Goal: Task Accomplishment & Management: Use online tool/utility

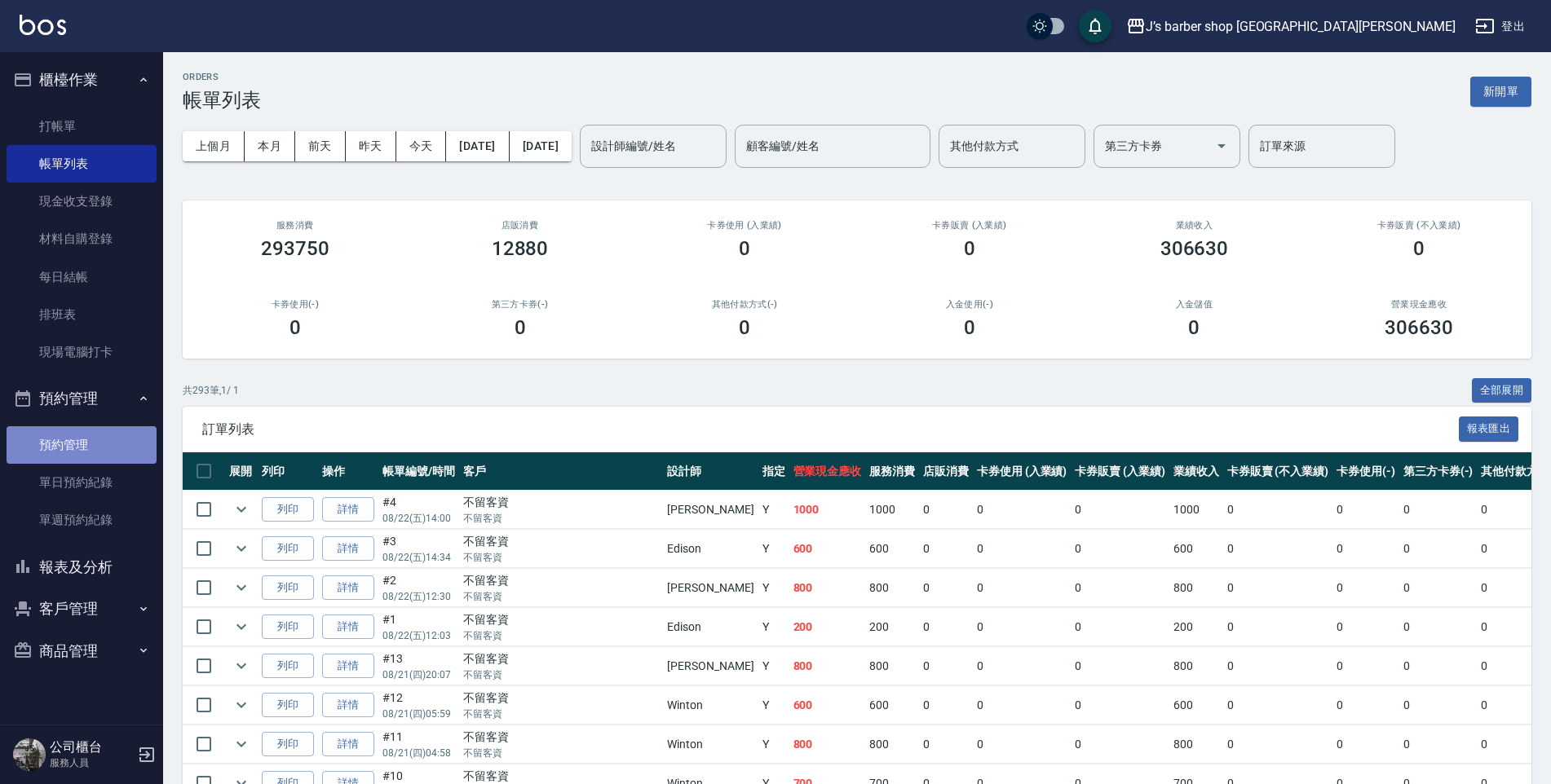
click at [97, 458] on link "預約管理" at bounding box center [81, 445] width 150 height 38
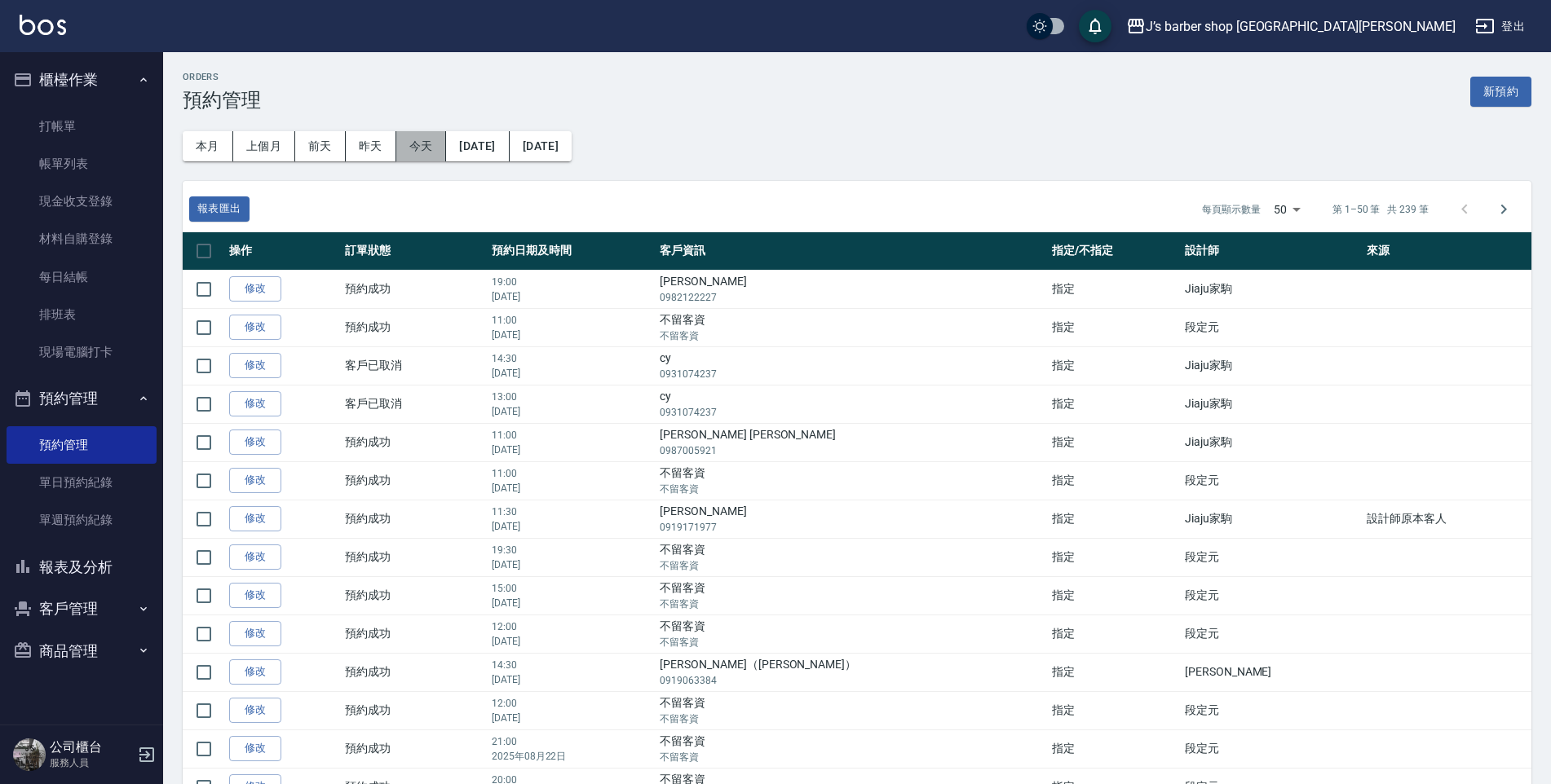
click at [409, 146] on button "今天" at bounding box center [421, 147] width 51 height 30
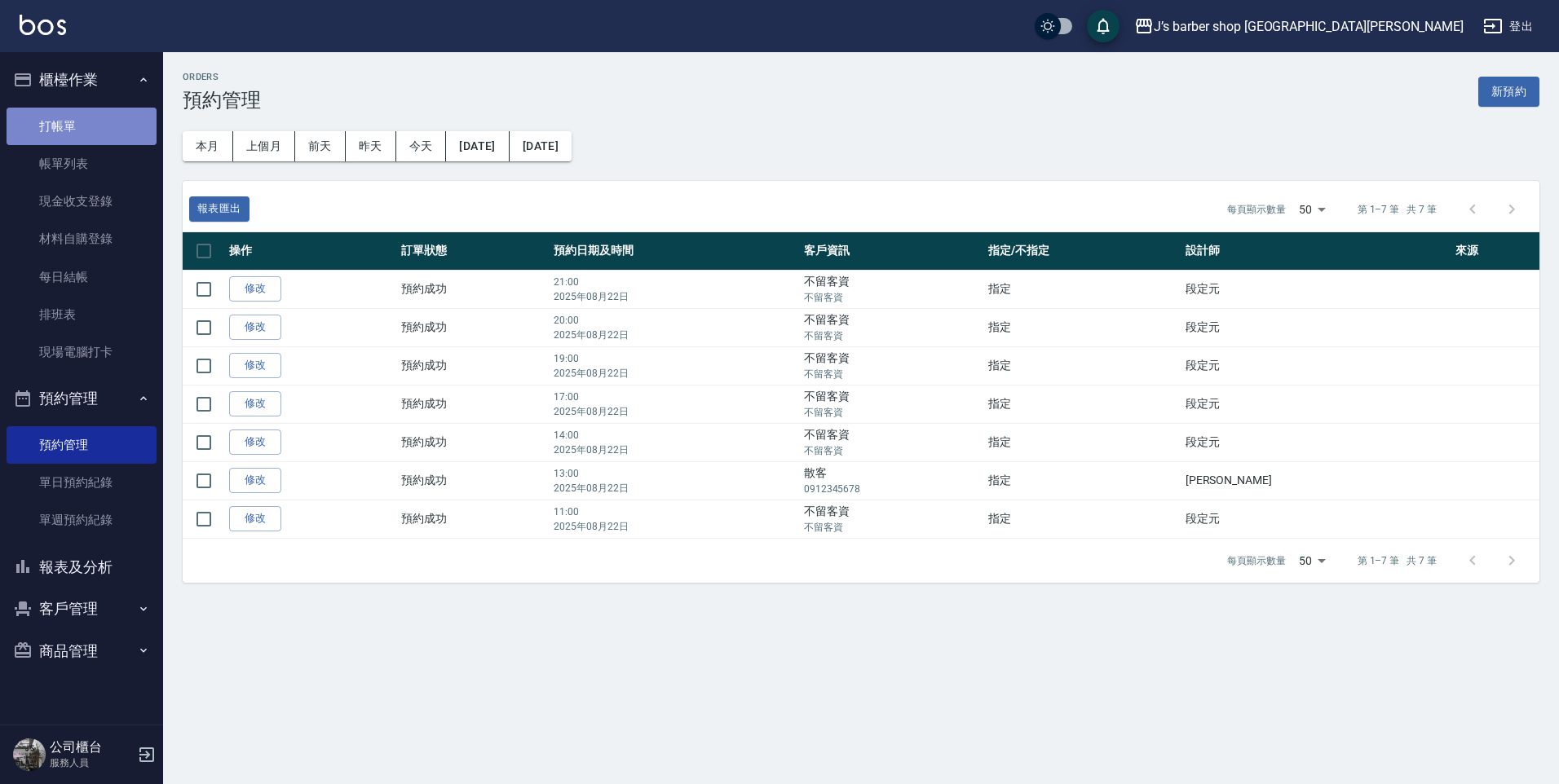
click at [107, 140] on link "打帳單" at bounding box center [81, 126] width 150 height 38
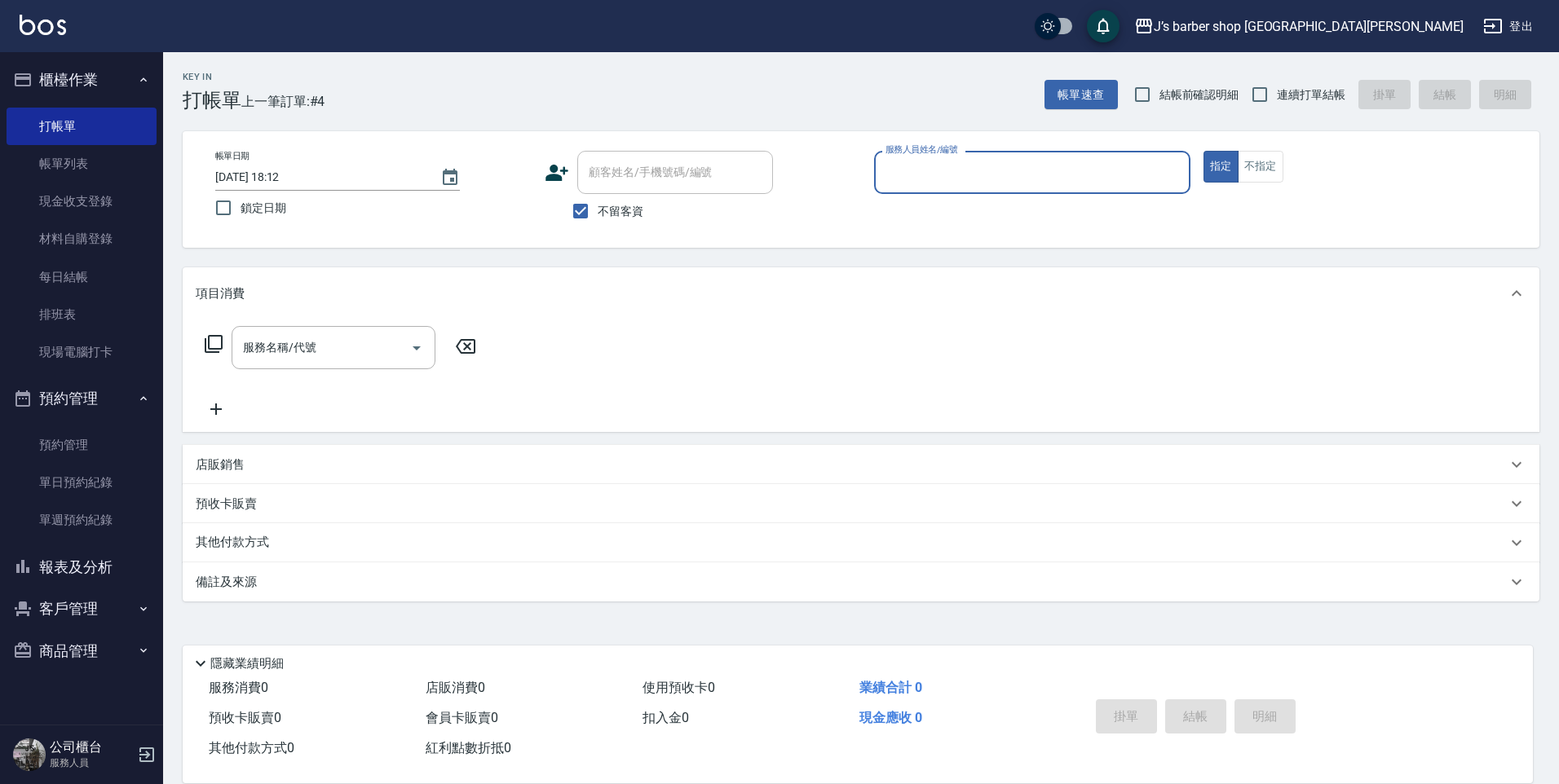
click at [951, 173] on input "服務人員姓名/編號" at bounding box center [1031, 173] width 301 height 29
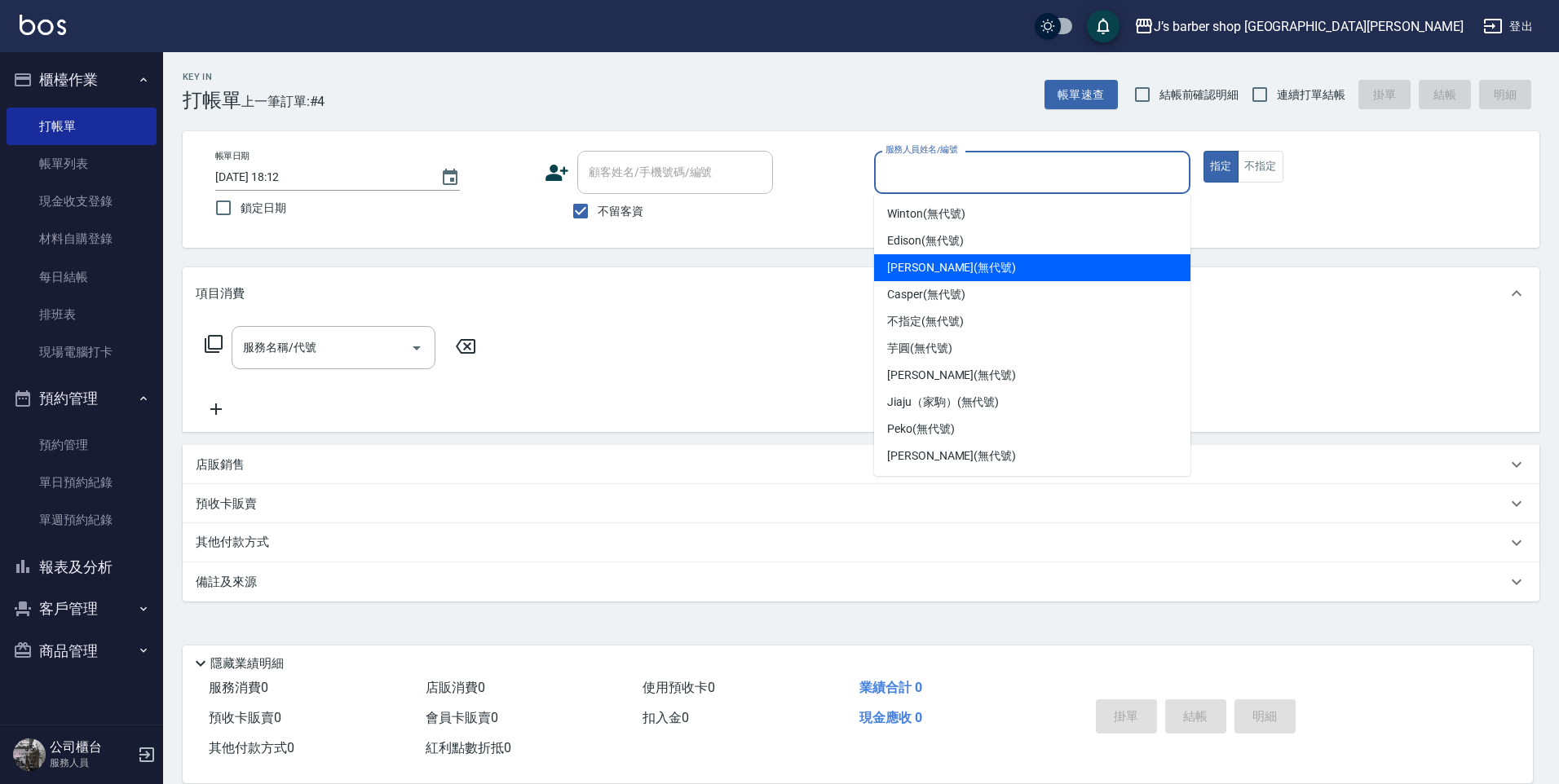
click at [956, 268] on span "[PERSON_NAME] (無代號)" at bounding box center [952, 267] width 129 height 17
type input "[PERSON_NAME](無代號)"
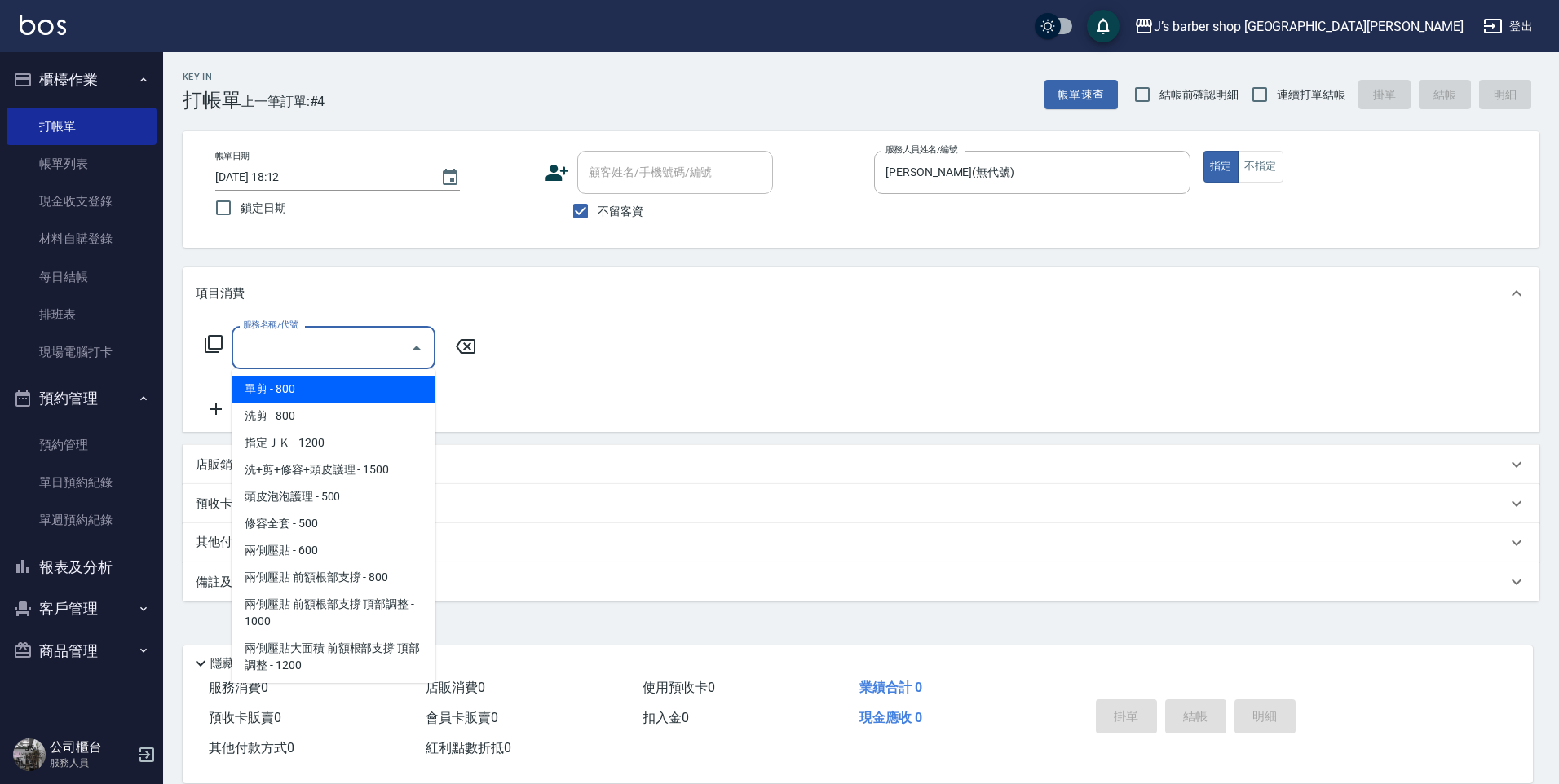
click at [390, 341] on input "服務名稱/代號" at bounding box center [321, 348] width 165 height 29
click at [384, 426] on span "洗剪 - 800" at bounding box center [334, 416] width 204 height 27
type input "洗剪(101)"
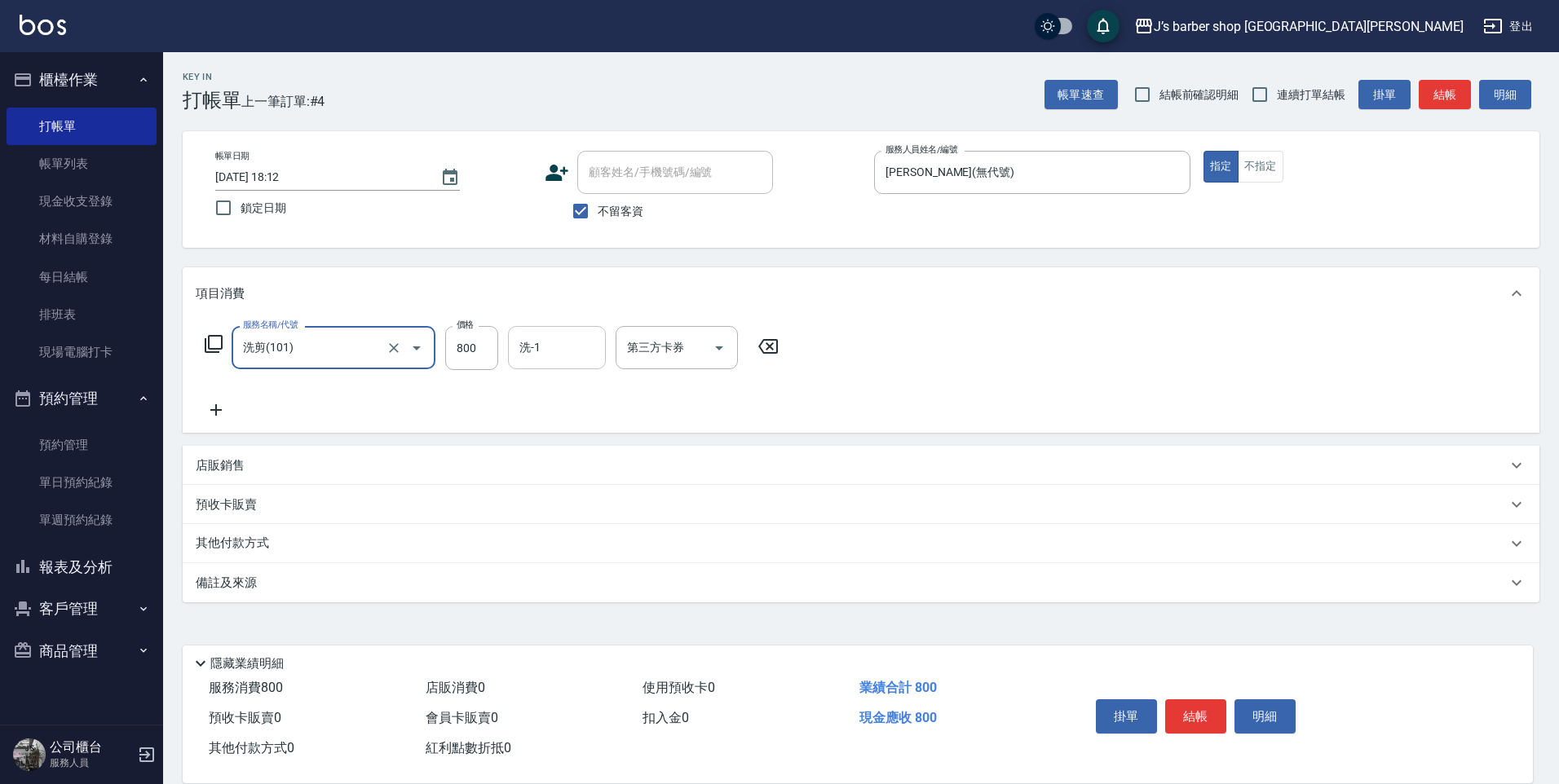
click at [549, 347] on input "洗-1" at bounding box center [556, 348] width 83 height 29
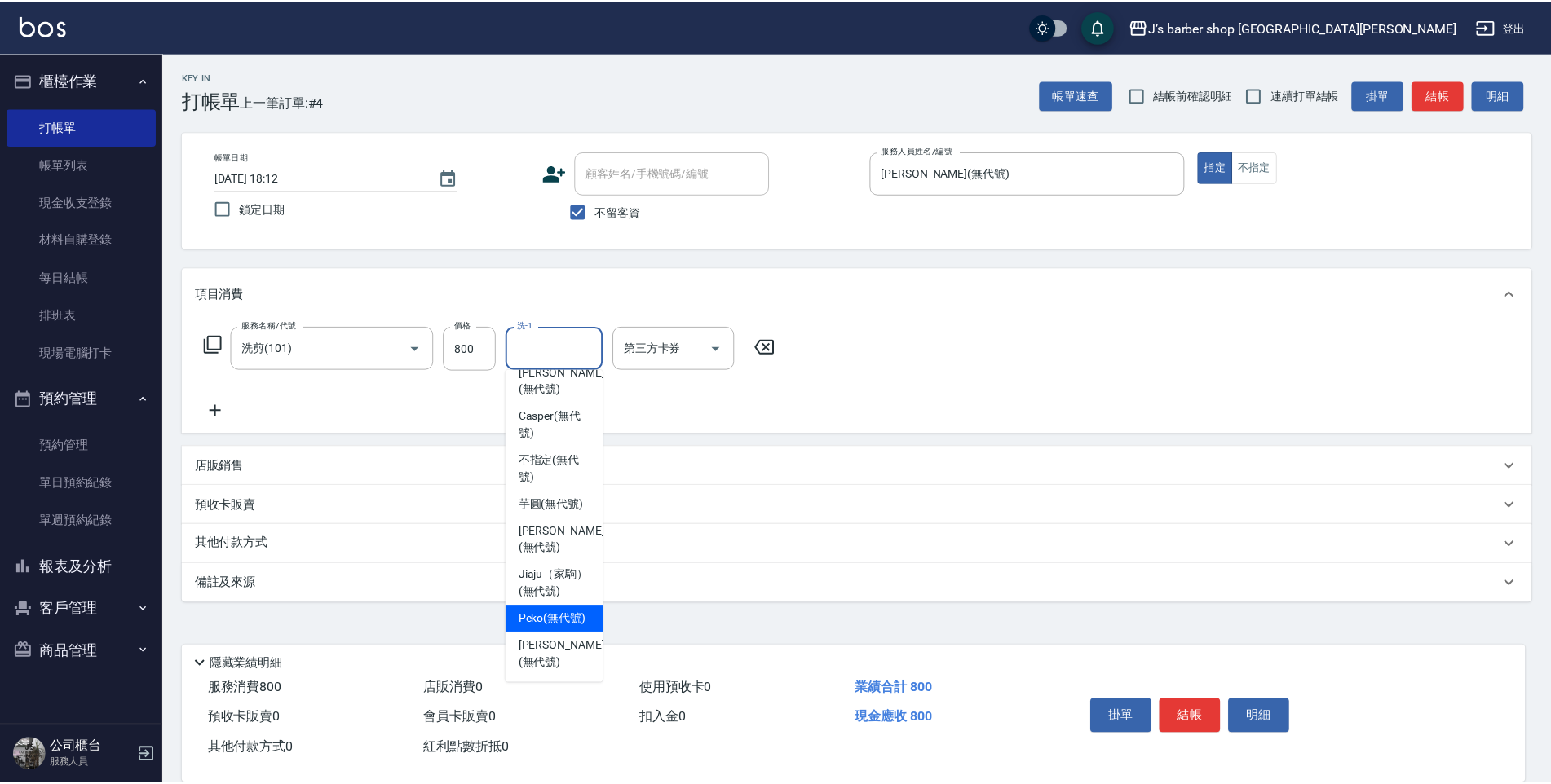
scroll to position [139, 0]
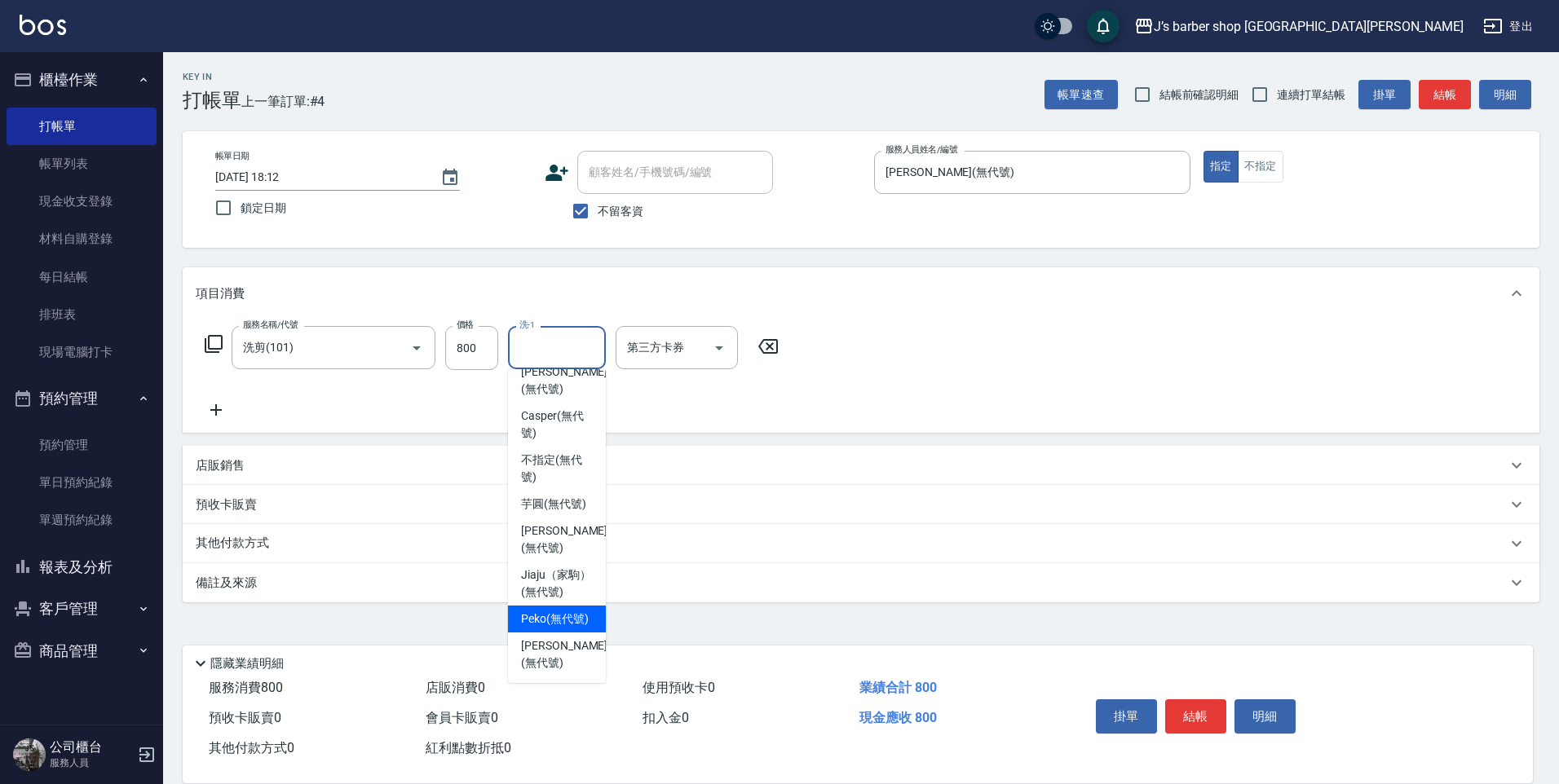
click at [555, 615] on span "Peko (無代號)" at bounding box center [555, 619] width 68 height 17
type input "Peko(無代號)"
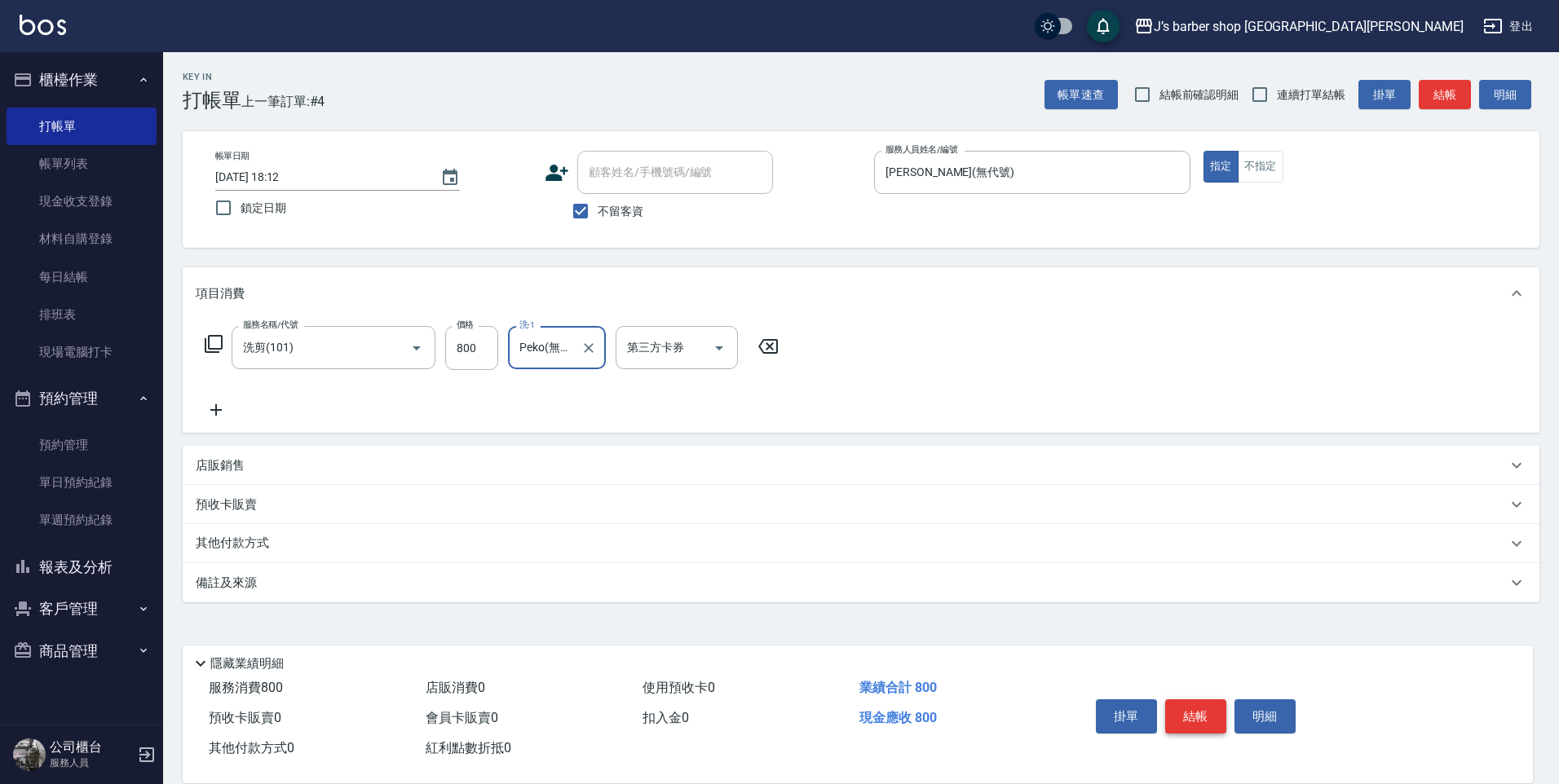
click at [1186, 700] on button "結帳" at bounding box center [1196, 716] width 61 height 34
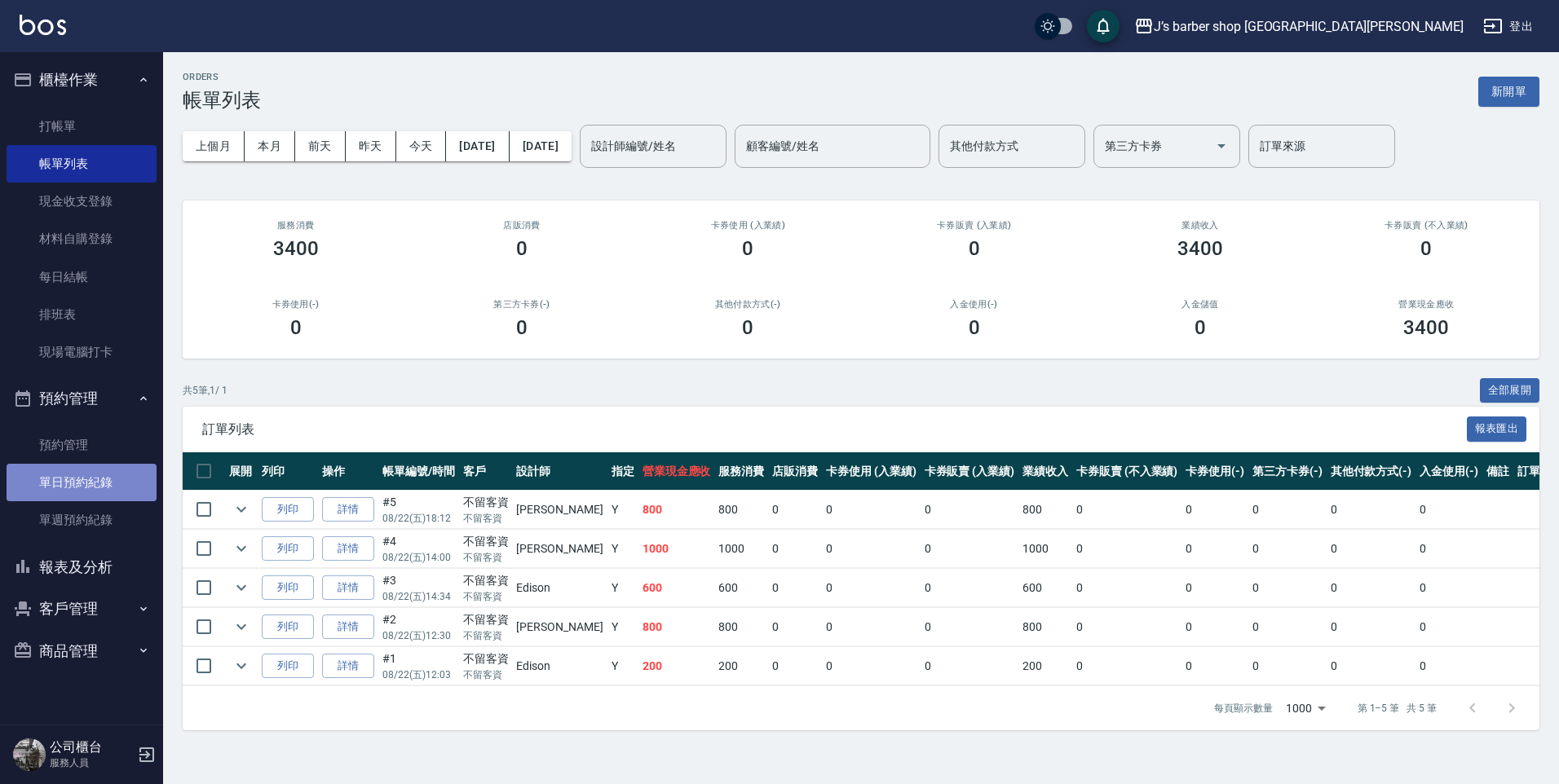
click at [69, 475] on link "單日預約紀錄" at bounding box center [81, 483] width 150 height 38
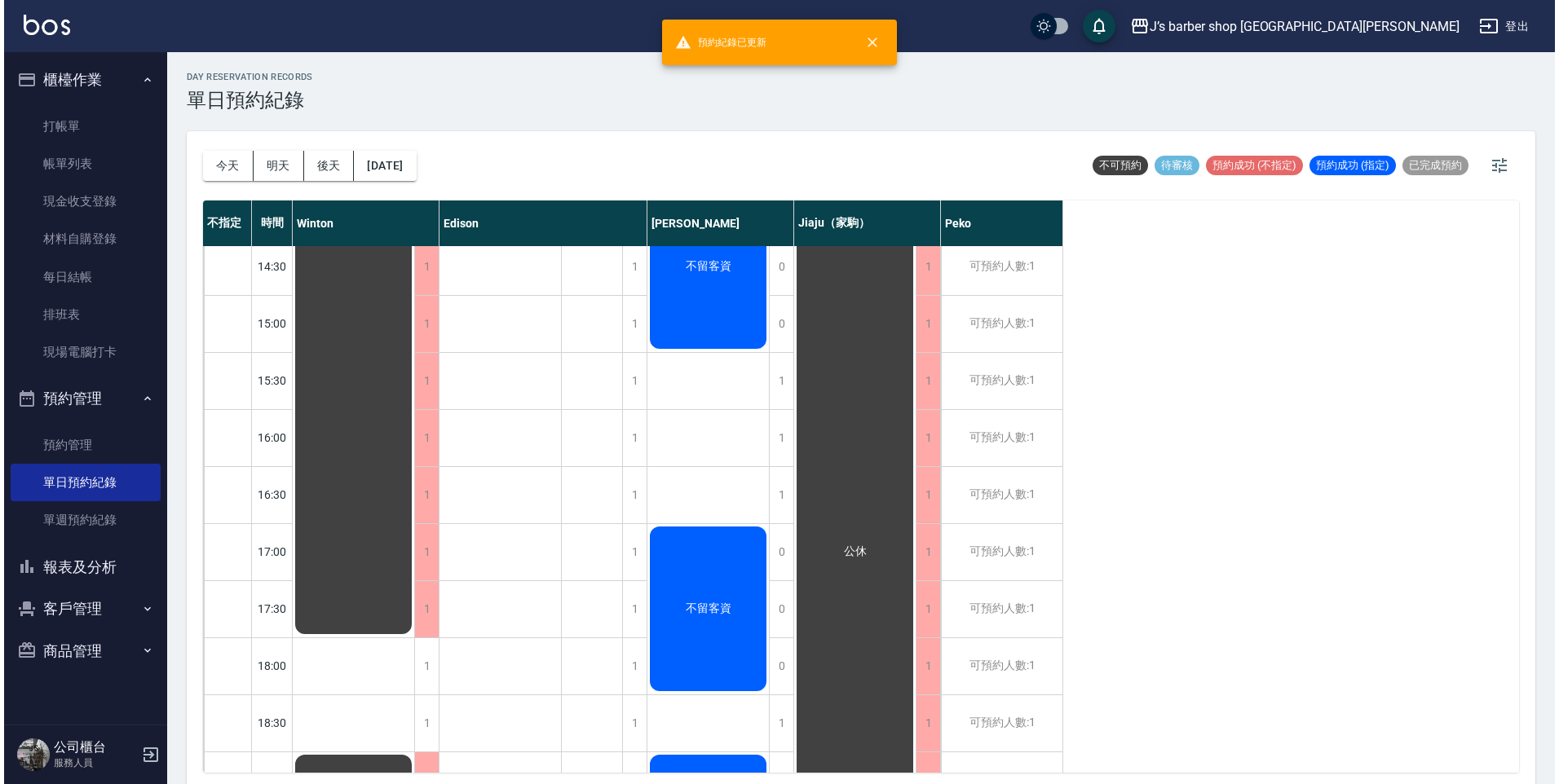
scroll to position [856, 0]
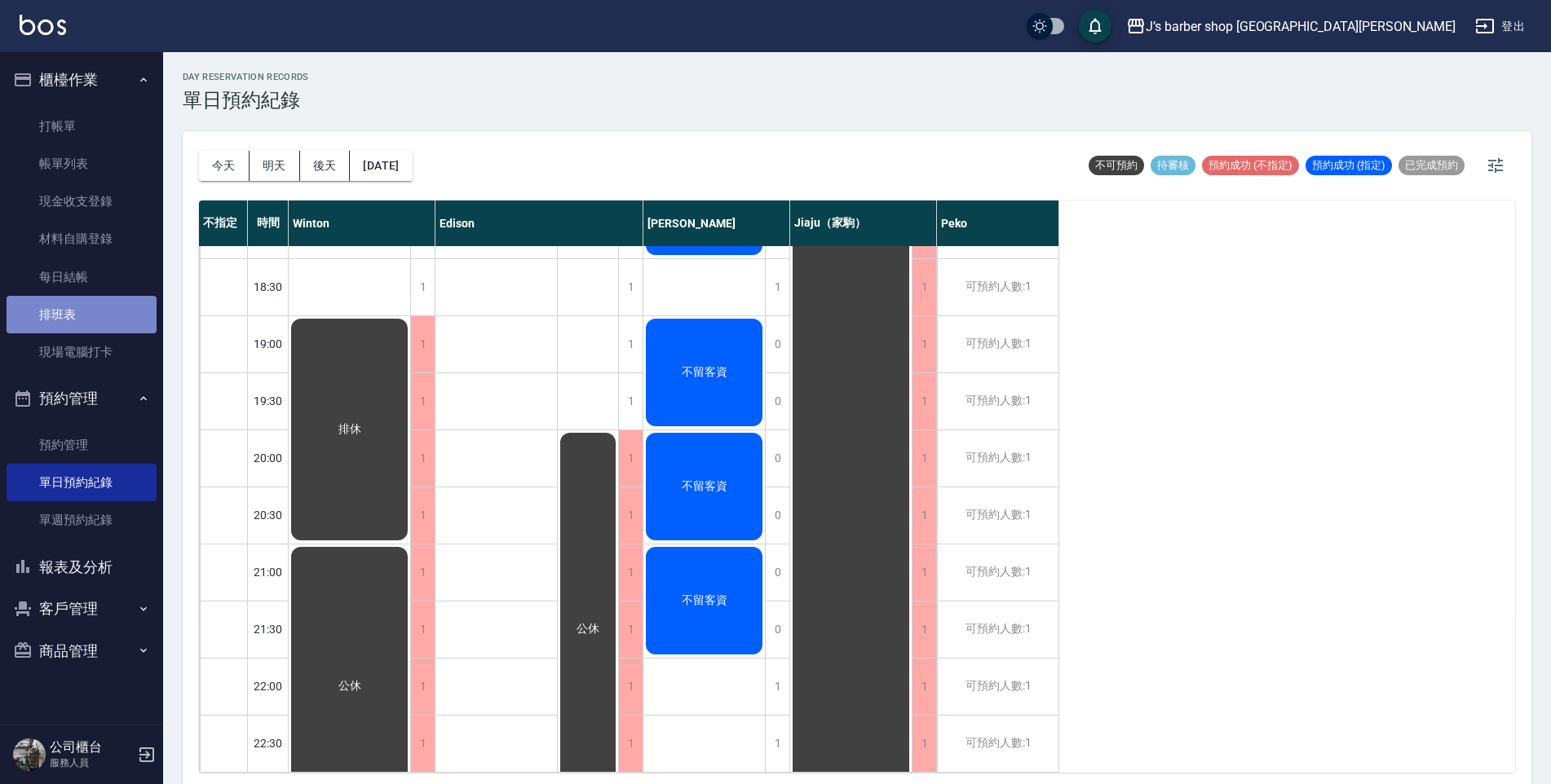
click at [75, 296] on link "排班表" at bounding box center [81, 315] width 150 height 38
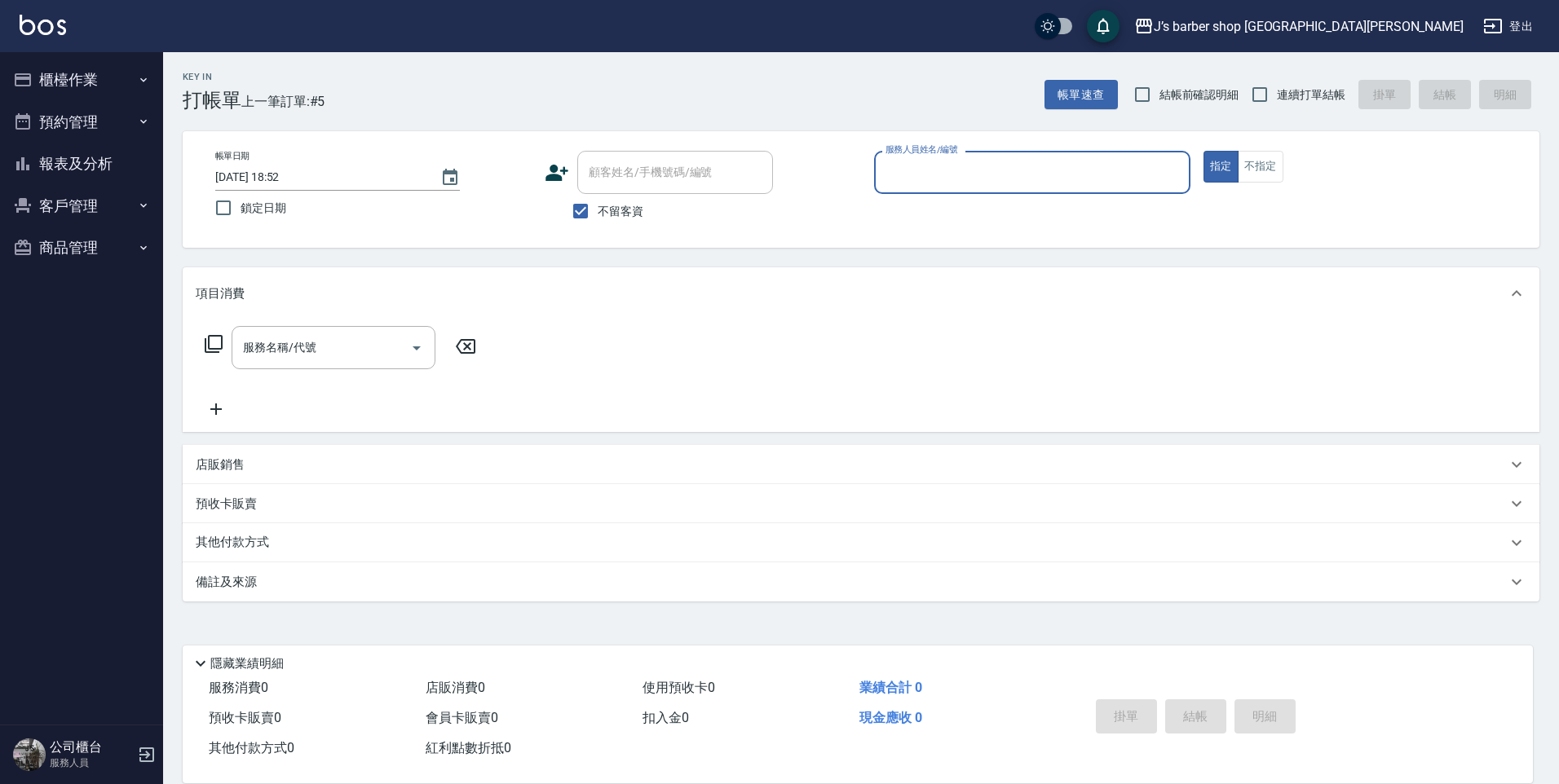
click at [50, 58] on ul "櫃檯作業 打帳單 帳單列表 現金收支登錄 材料自購登錄 每日結帳 排班表 現場電腦打卡 預約管理 預約管理 單日預約紀錄 單週預約紀錄 報表及分析 報表目錄 …" at bounding box center [81, 164] width 150 height 223
click at [64, 72] on button "櫃檯作業" at bounding box center [81, 80] width 150 height 42
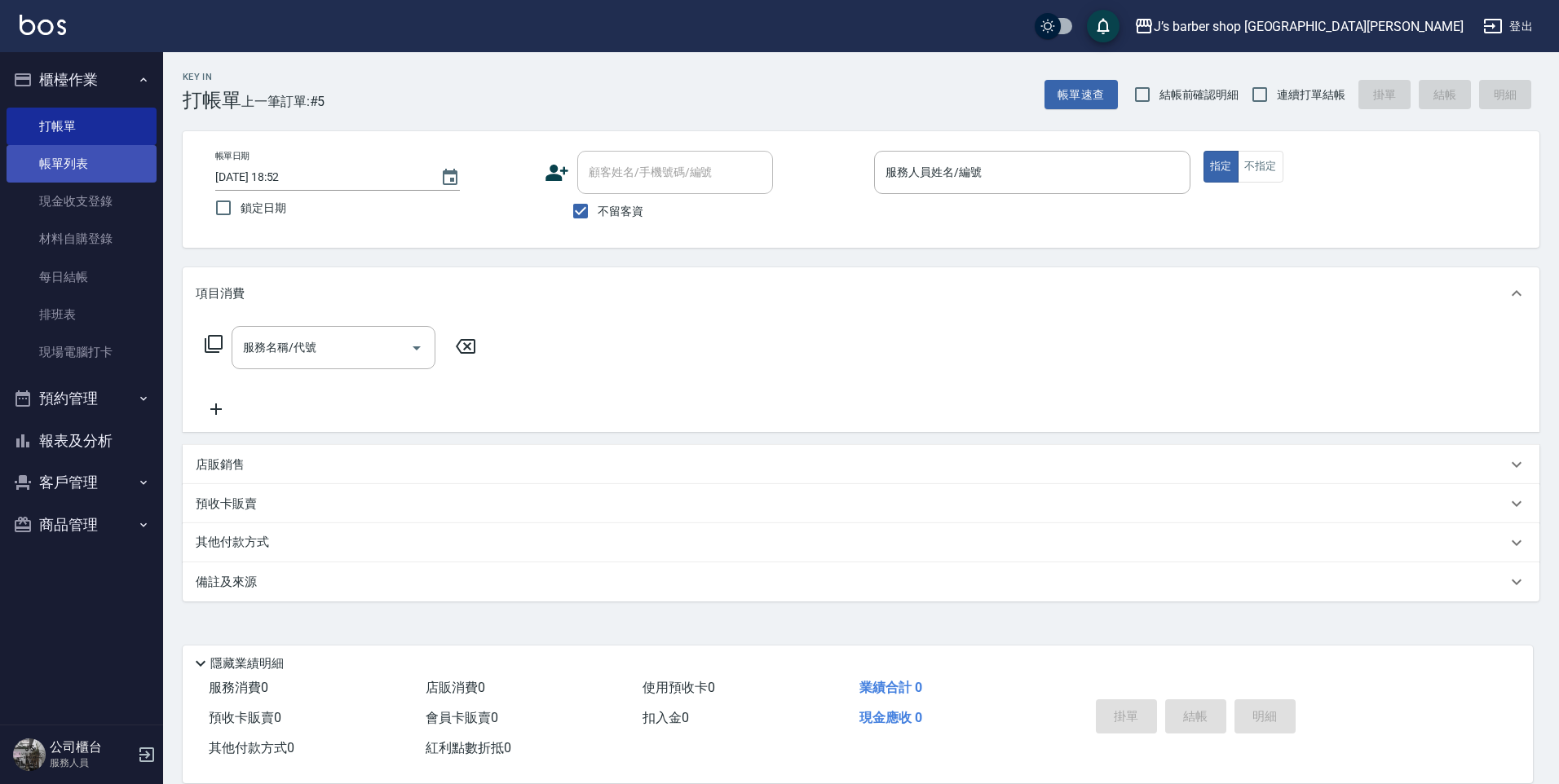
click at [105, 158] on link "帳單列表" at bounding box center [81, 164] width 150 height 38
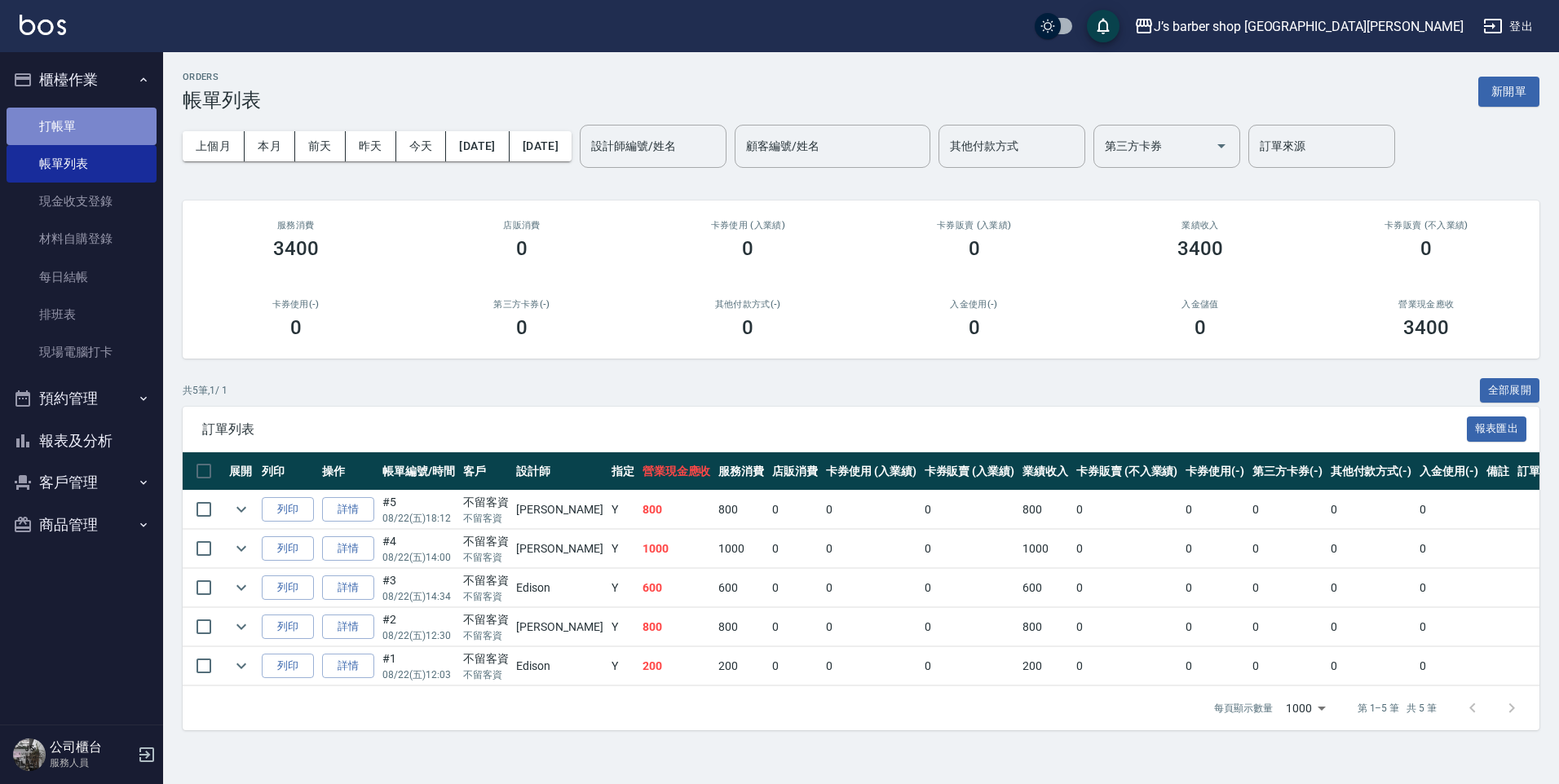
click at [121, 142] on link "打帳單" at bounding box center [81, 126] width 150 height 38
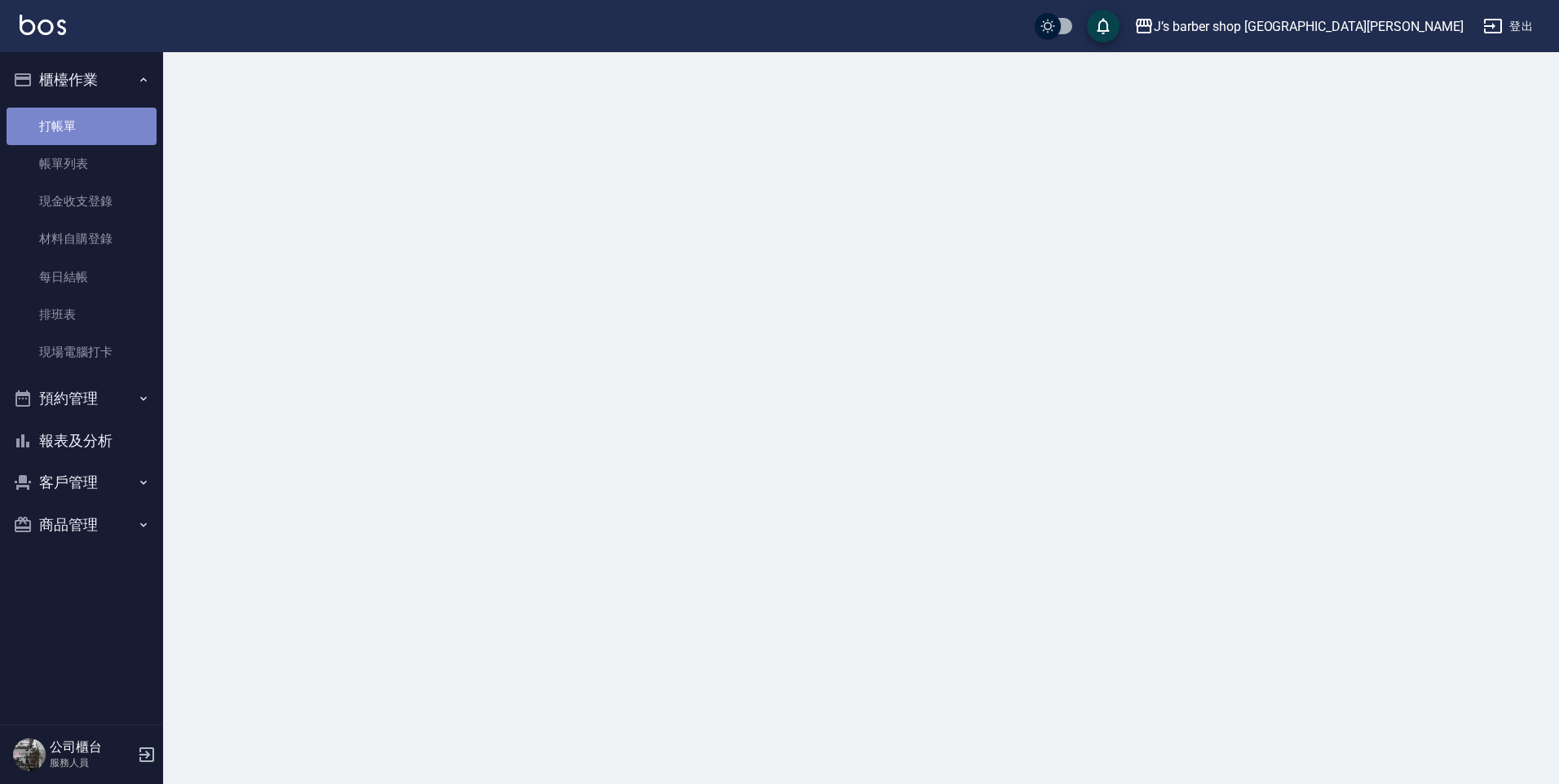
click at [134, 121] on link "打帳單" at bounding box center [81, 126] width 150 height 38
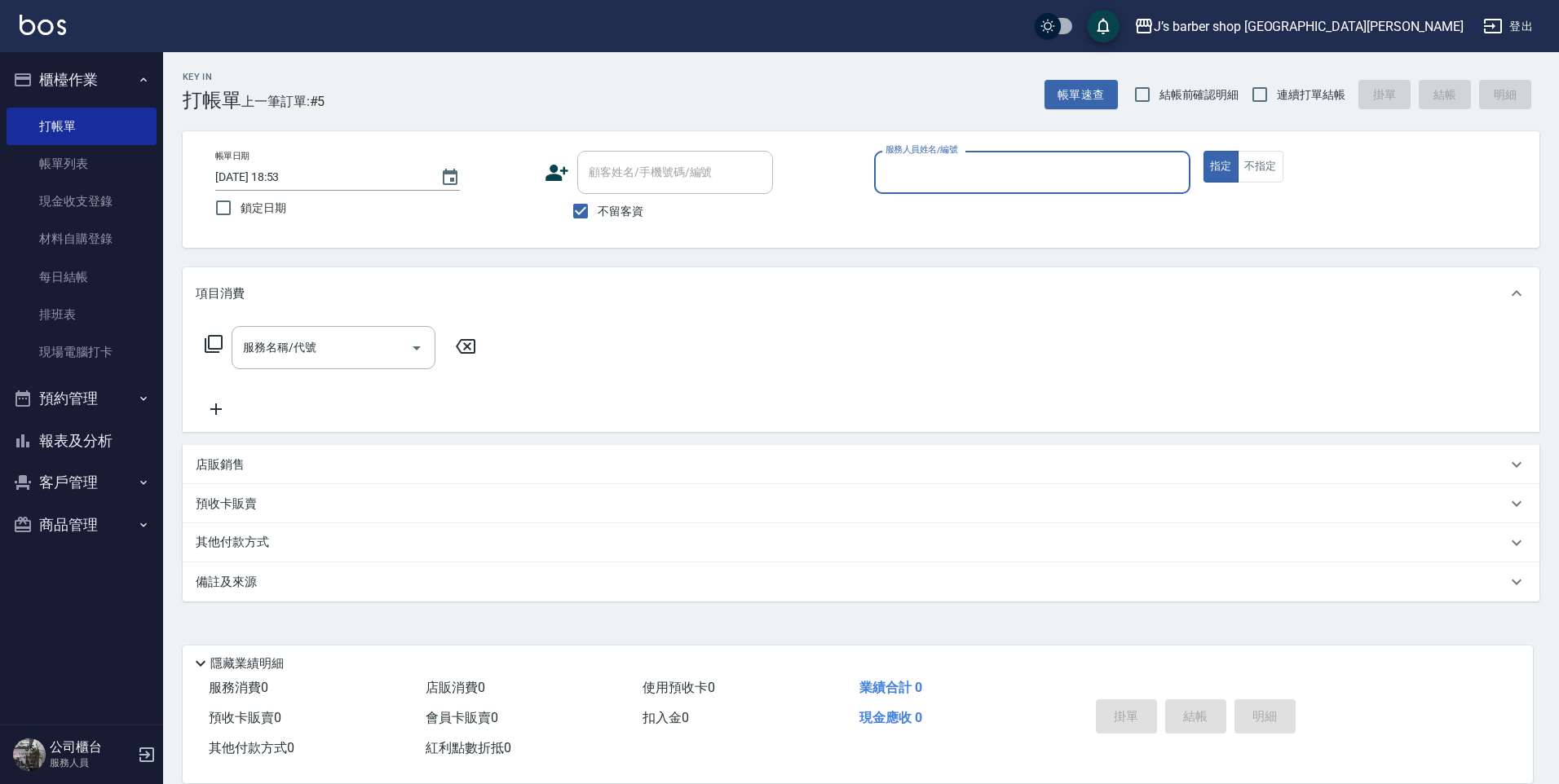
click at [286, 176] on input "2025/08/22 18:53" at bounding box center [319, 177] width 208 height 27
type input "2025/08/22 01:53"
click at [943, 178] on input "服務人員姓名/編號" at bounding box center [1031, 173] width 301 height 29
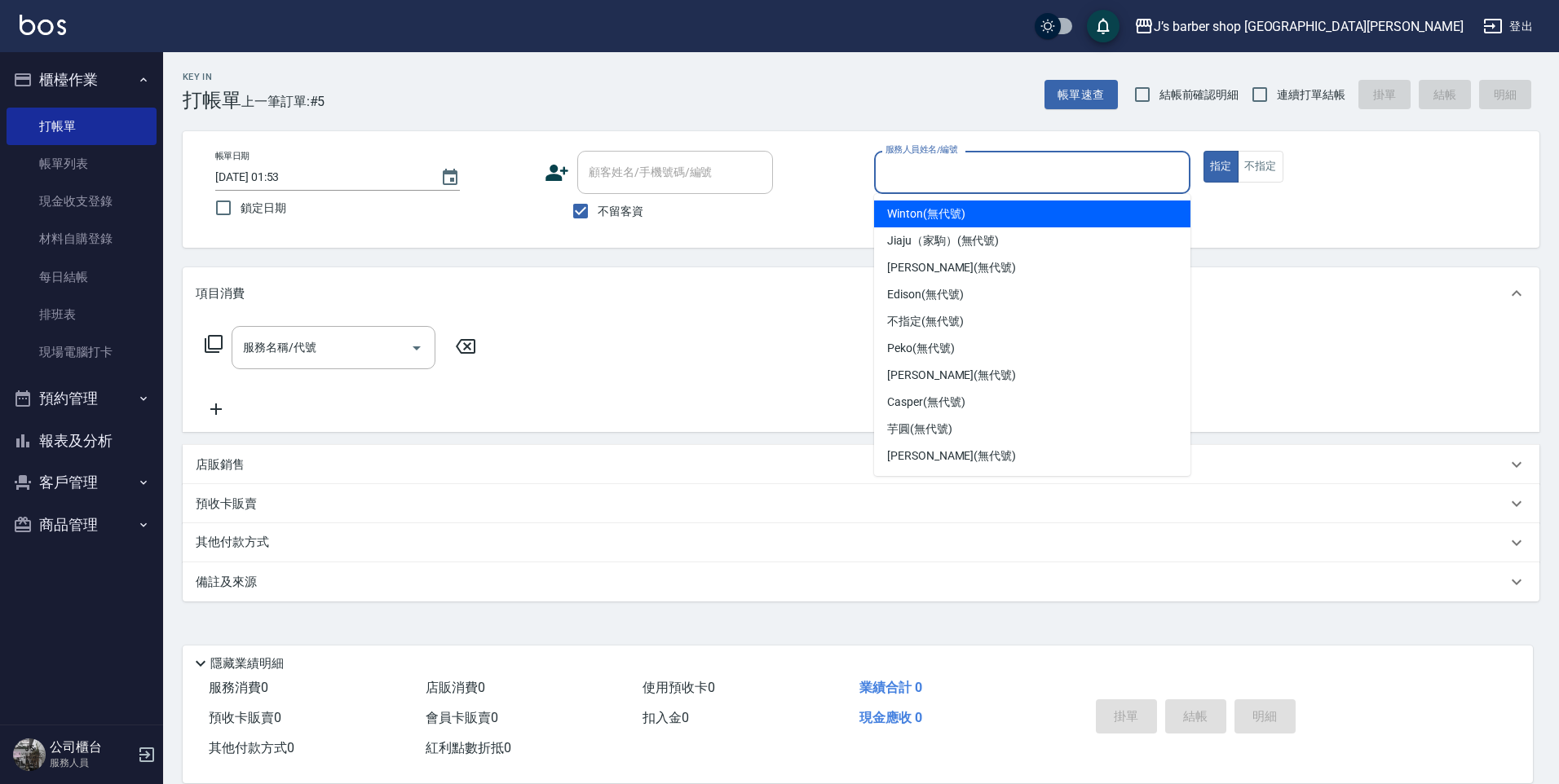
click at [926, 213] on span "Winton (無代號)" at bounding box center [926, 214] width 78 height 17
type input "Winton(無代號)"
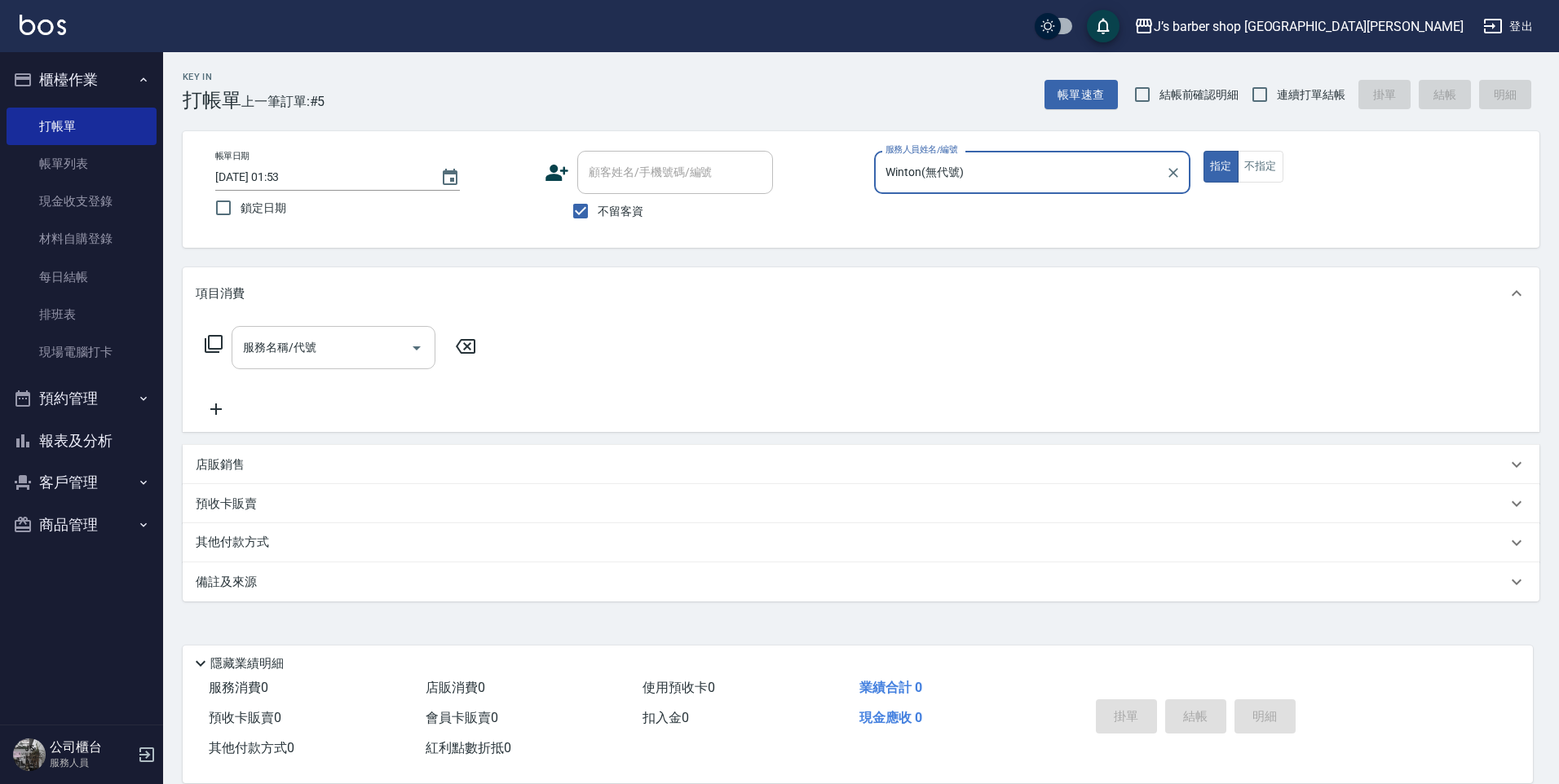
click at [316, 337] on input "服務名稱/代號" at bounding box center [321, 348] width 165 height 29
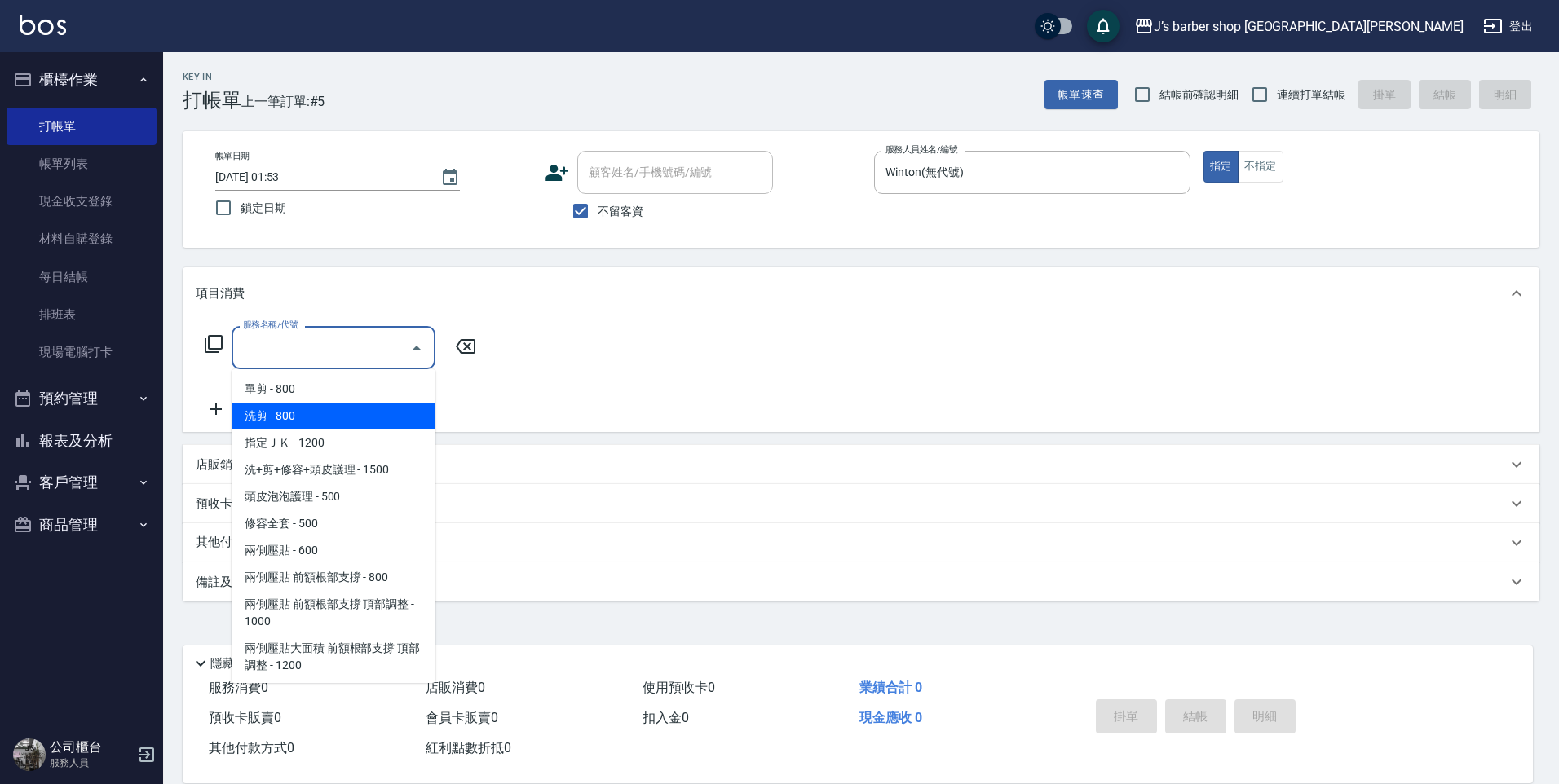
click at [316, 410] on span "洗剪 - 800" at bounding box center [334, 416] width 204 height 27
type input "洗剪(101)"
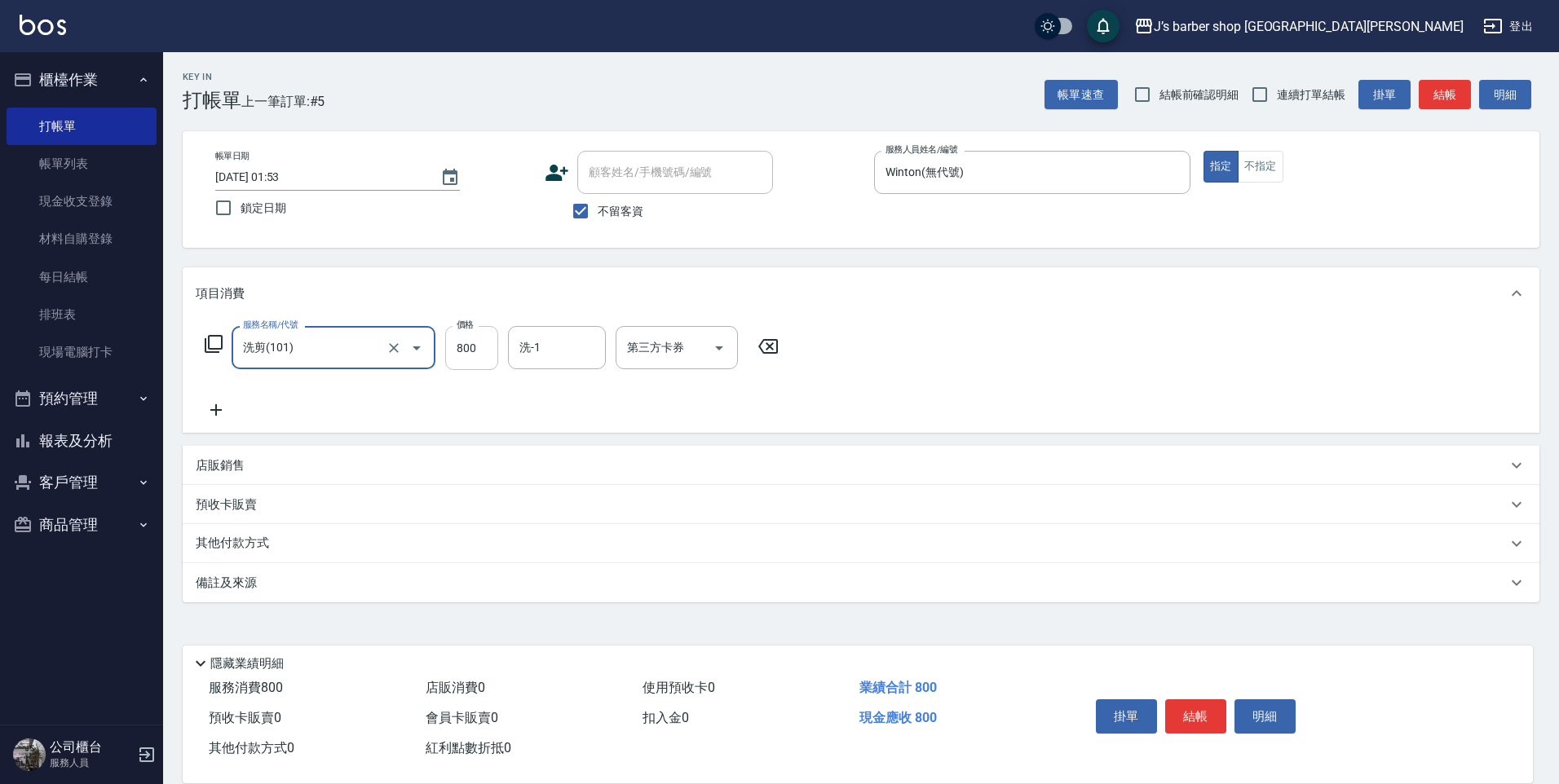
click at [474, 347] on input "800" at bounding box center [471, 348] width 53 height 44
type input "700"
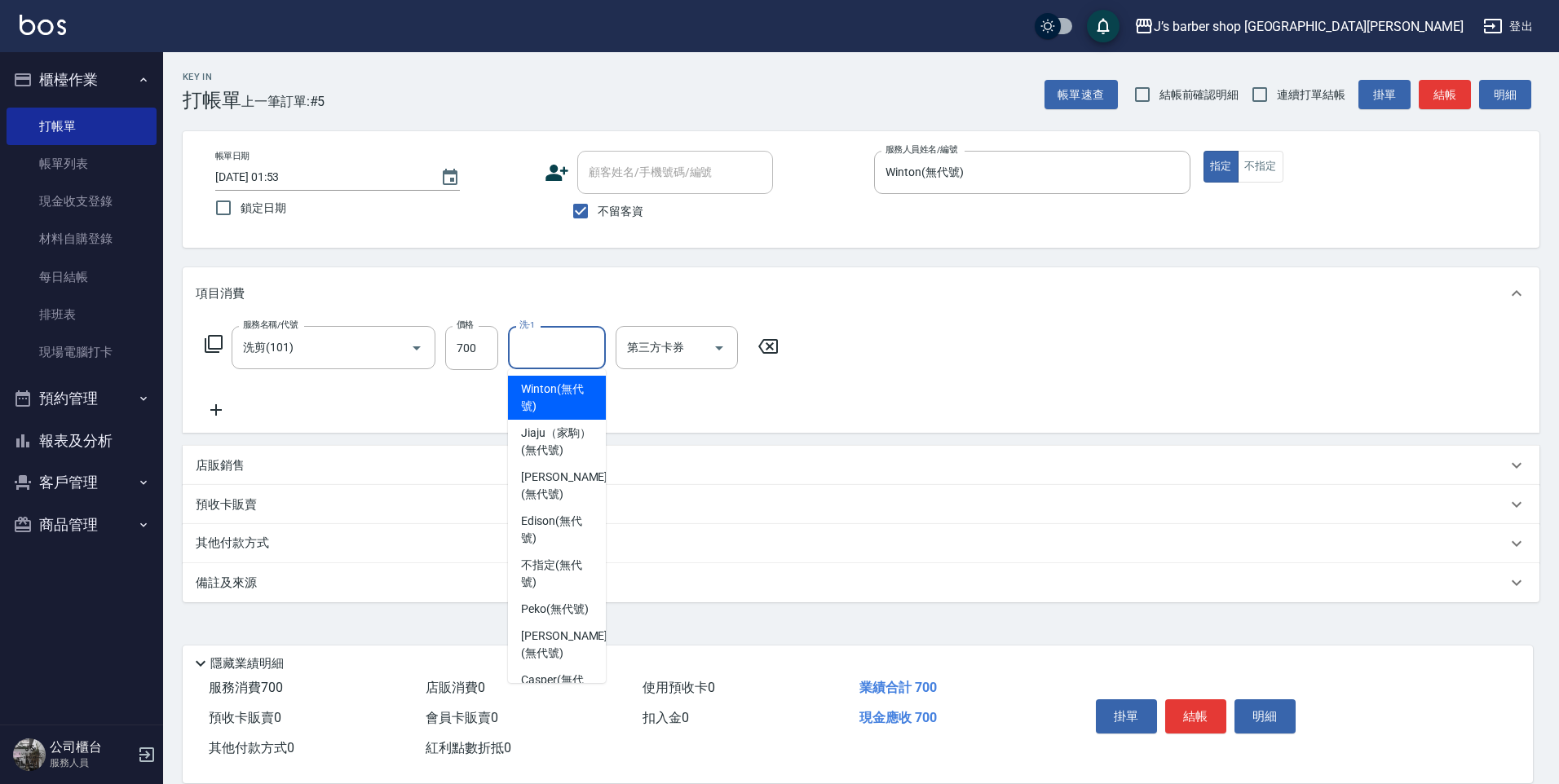
click at [549, 354] on input "洗-1" at bounding box center [556, 348] width 83 height 29
click at [578, 394] on span "Winton (無代號)" at bounding box center [557, 398] width 72 height 34
type input "Winton(無代號)"
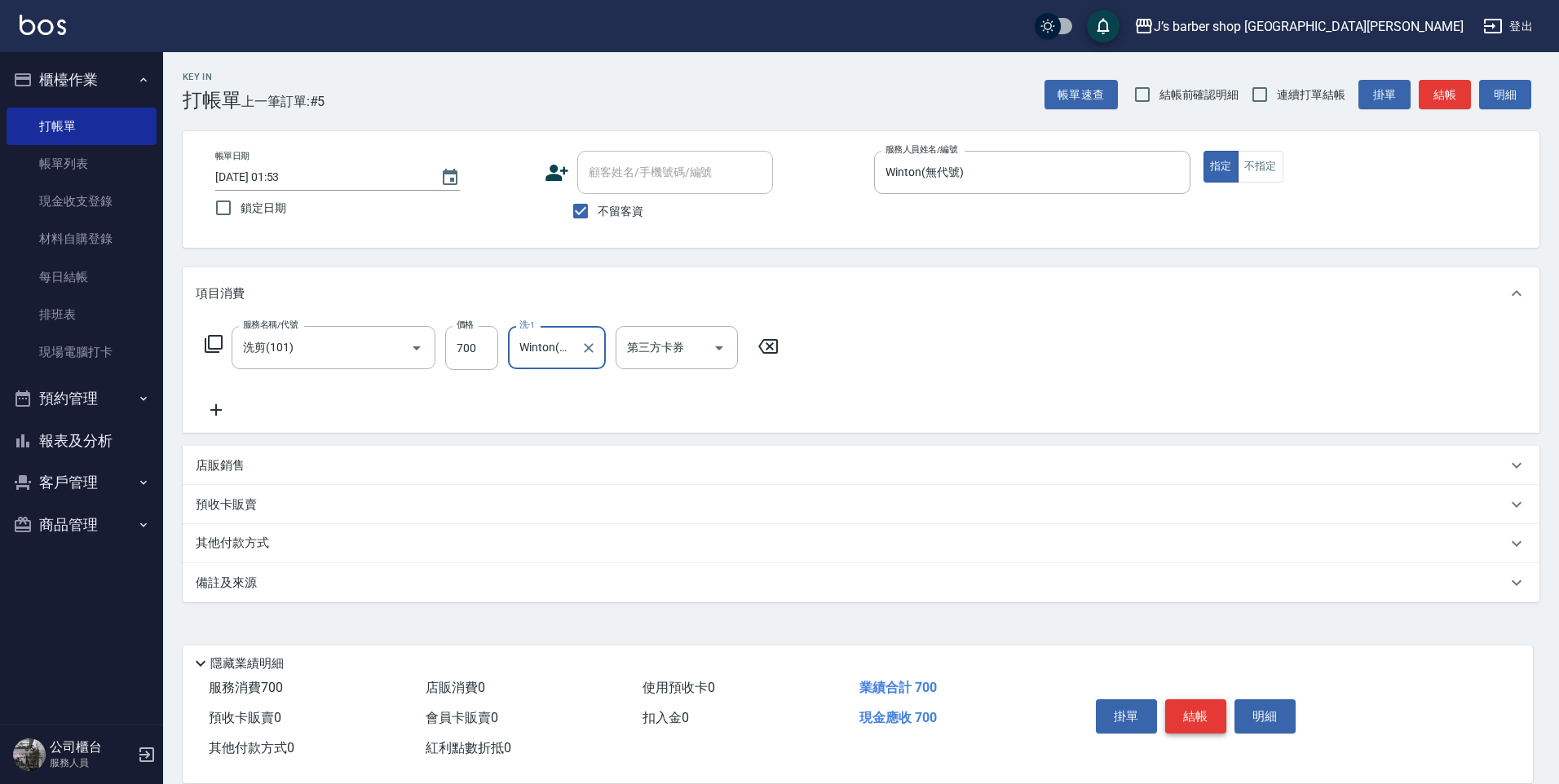
click at [1199, 702] on button "結帳" at bounding box center [1196, 716] width 61 height 34
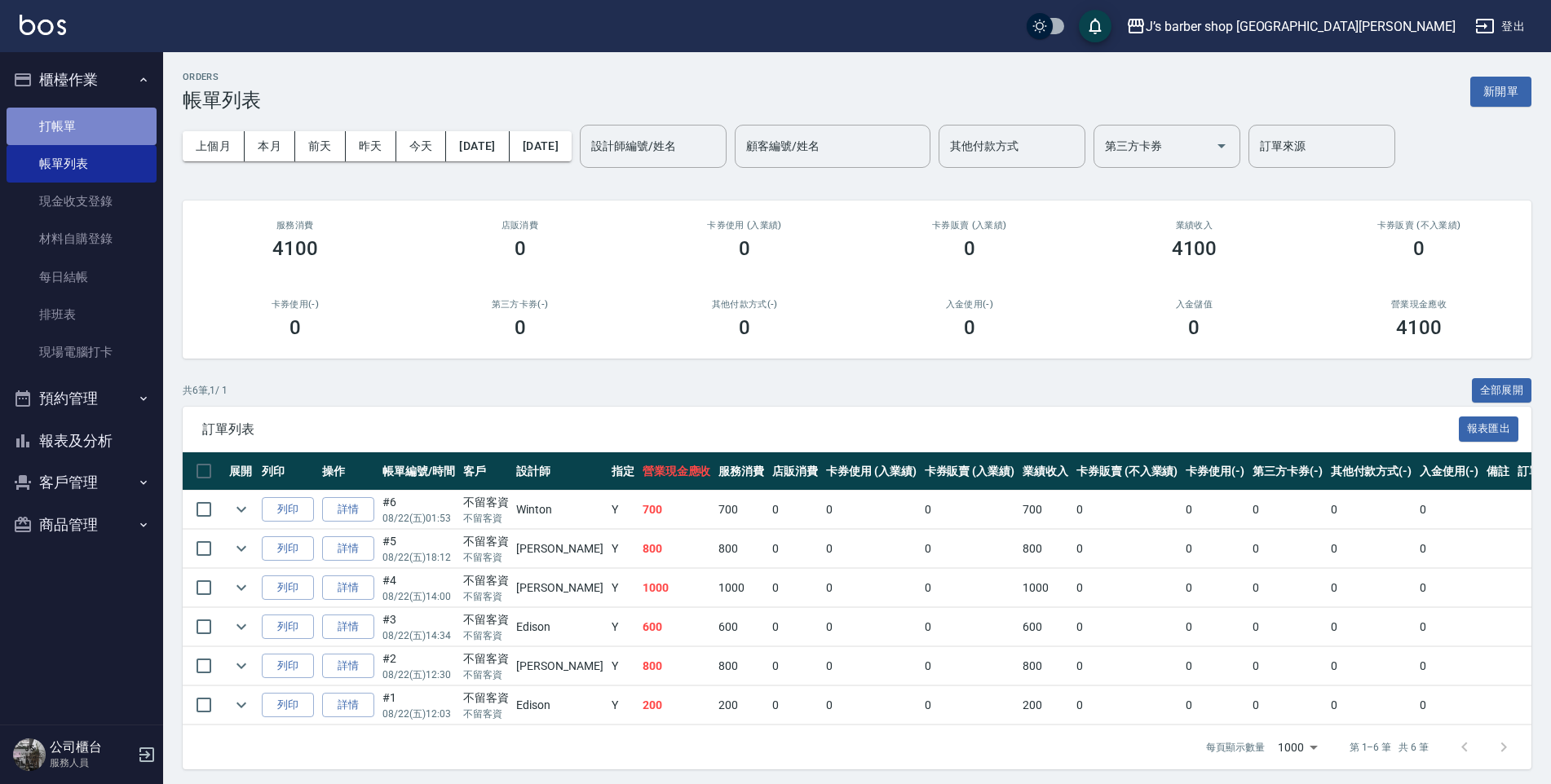
click at [118, 142] on link "打帳單" at bounding box center [81, 126] width 150 height 38
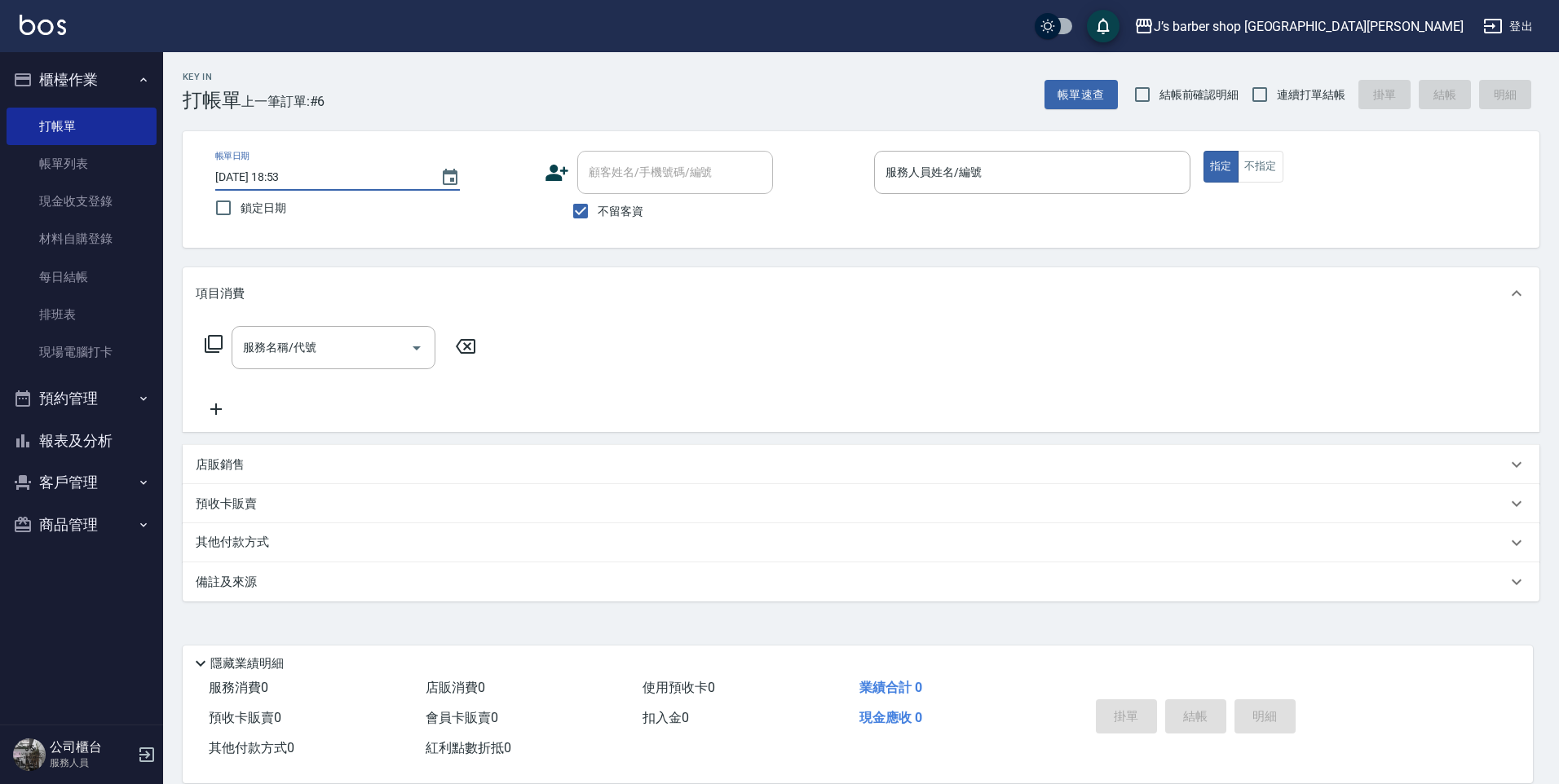
click at [286, 175] on input "2025/08/22 18:53" at bounding box center [319, 177] width 208 height 27
type input "2025/08/22 02:53"
click at [949, 168] on input "服務人員姓名/編號" at bounding box center [1031, 173] width 301 height 29
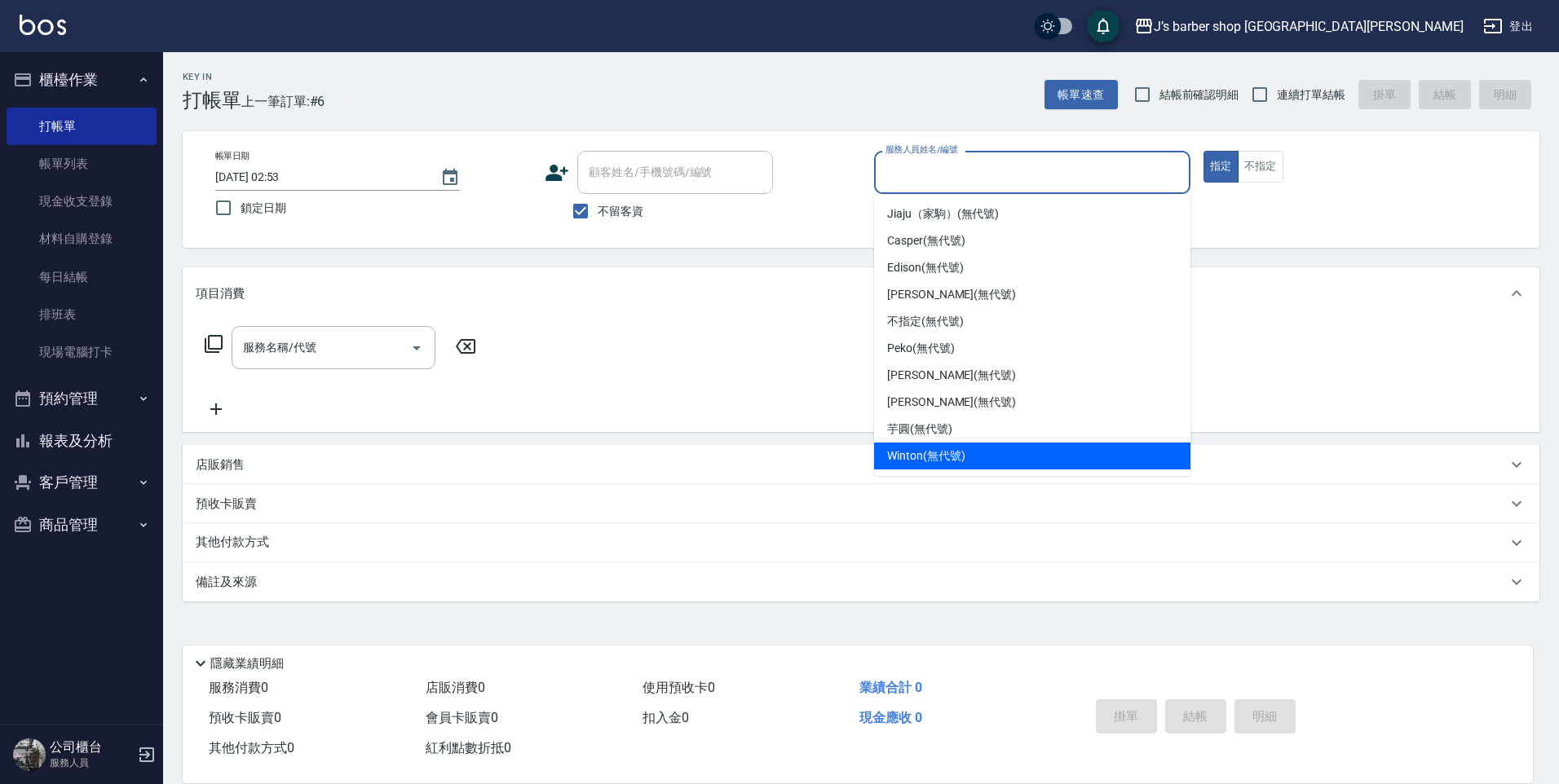
click at [952, 444] on div "Winton (無代號)" at bounding box center [1032, 456] width 317 height 27
type input "Winton(無代號)"
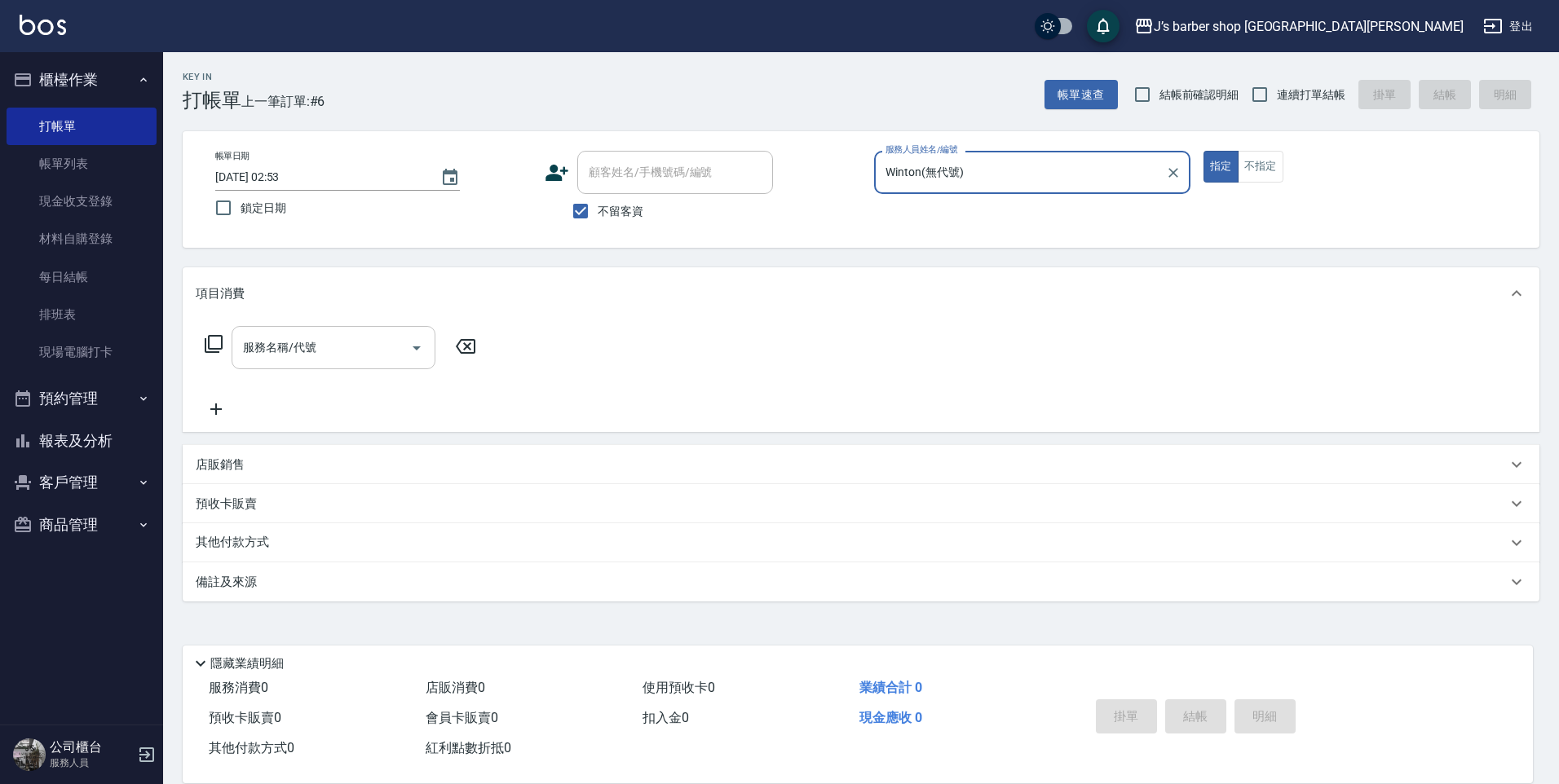
click at [304, 352] on input "服務名稱/代號" at bounding box center [321, 348] width 165 height 29
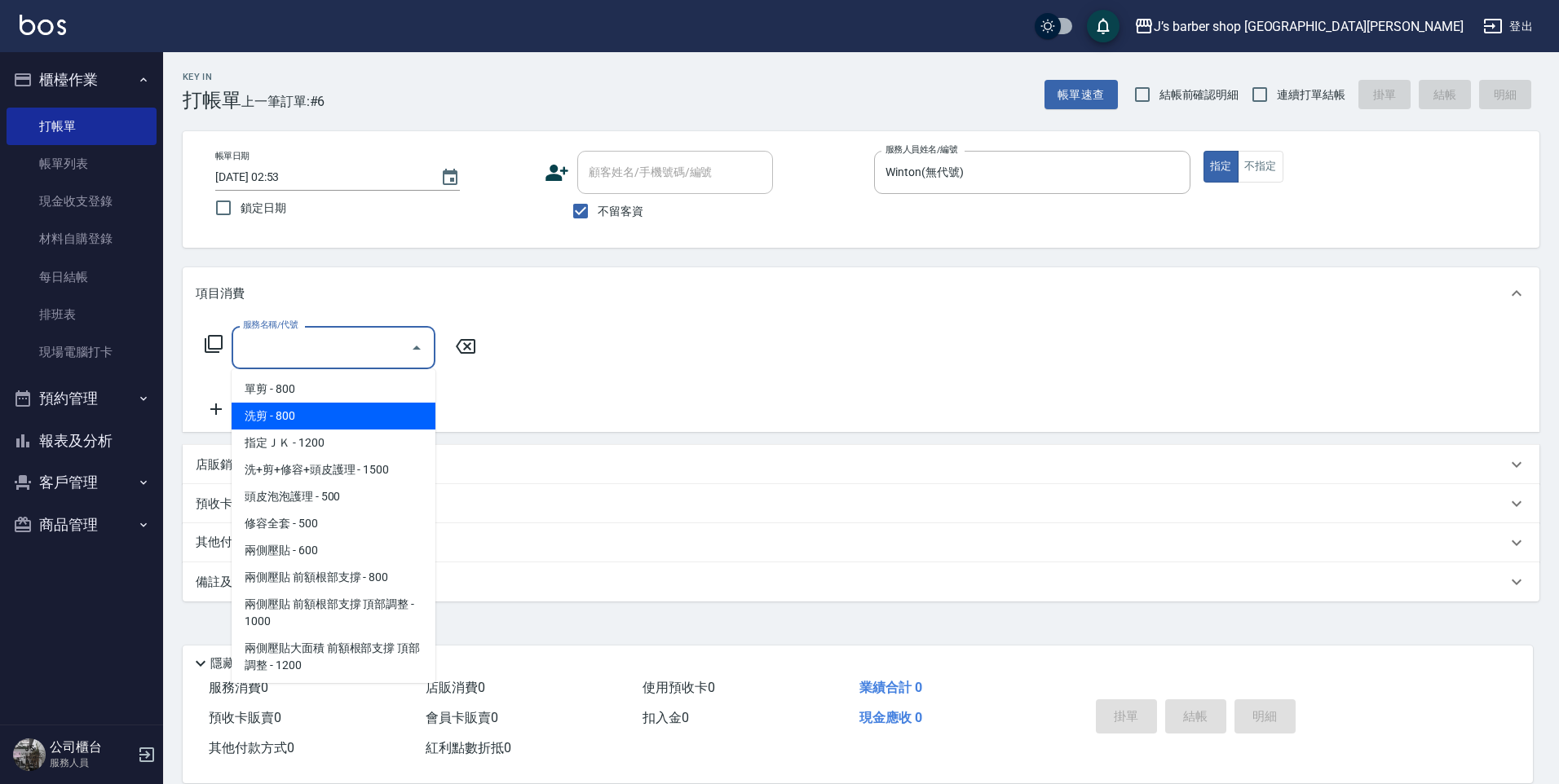
click at [346, 424] on span "洗剪 - 800" at bounding box center [334, 416] width 204 height 27
type input "洗剪(101)"
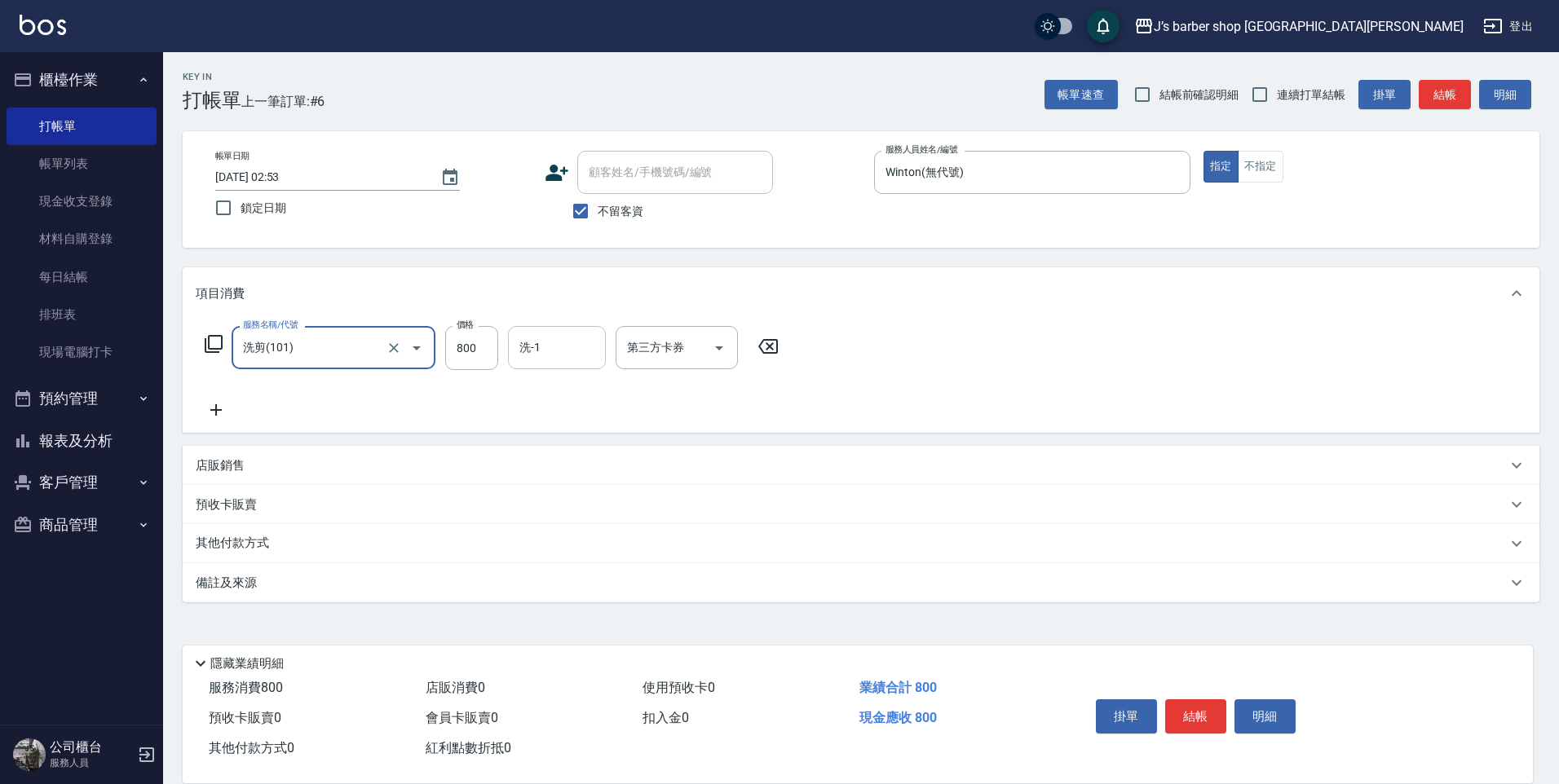
click at [555, 355] on input "洗-1" at bounding box center [556, 348] width 83 height 29
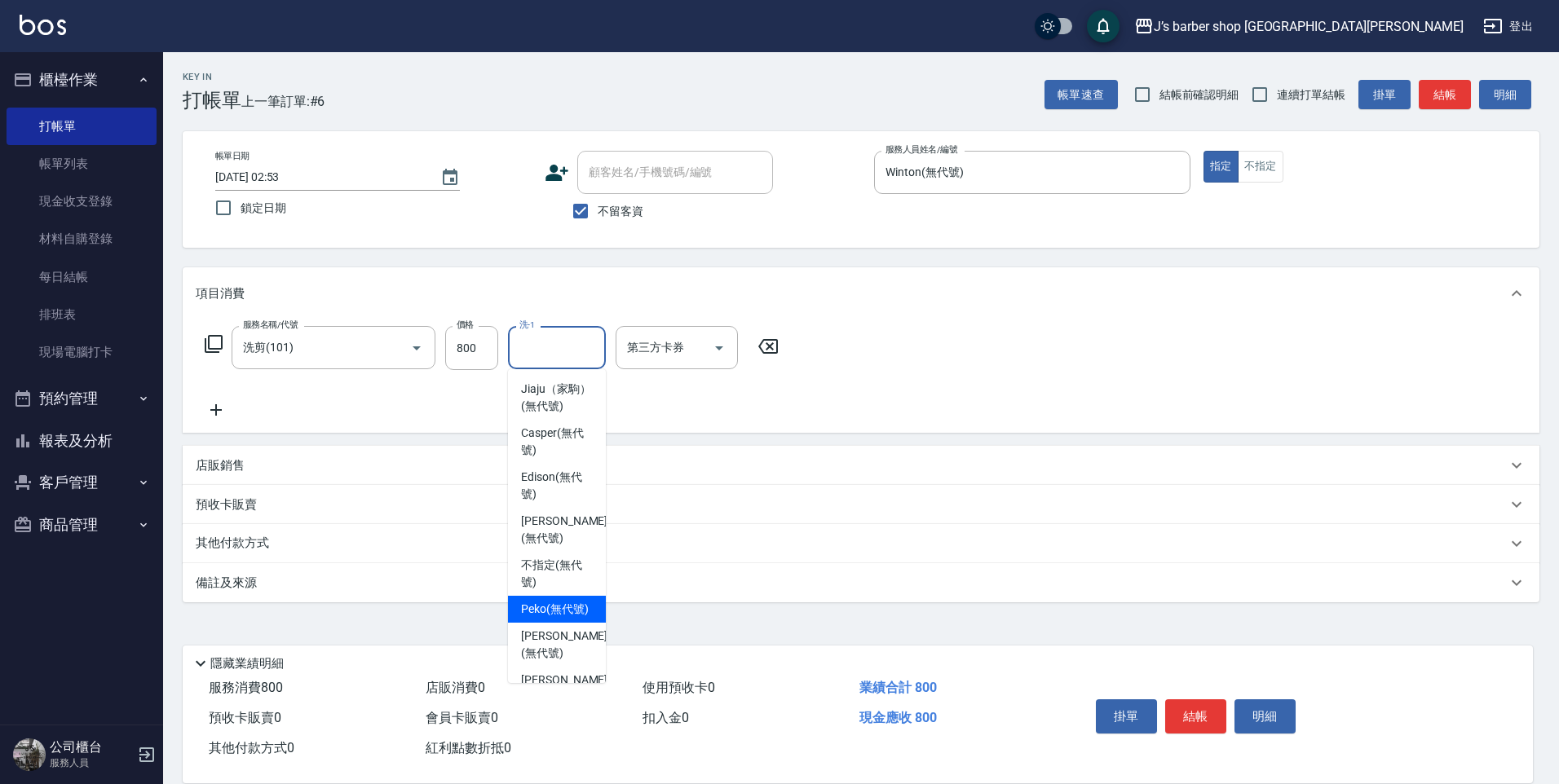
scroll to position [139, 0]
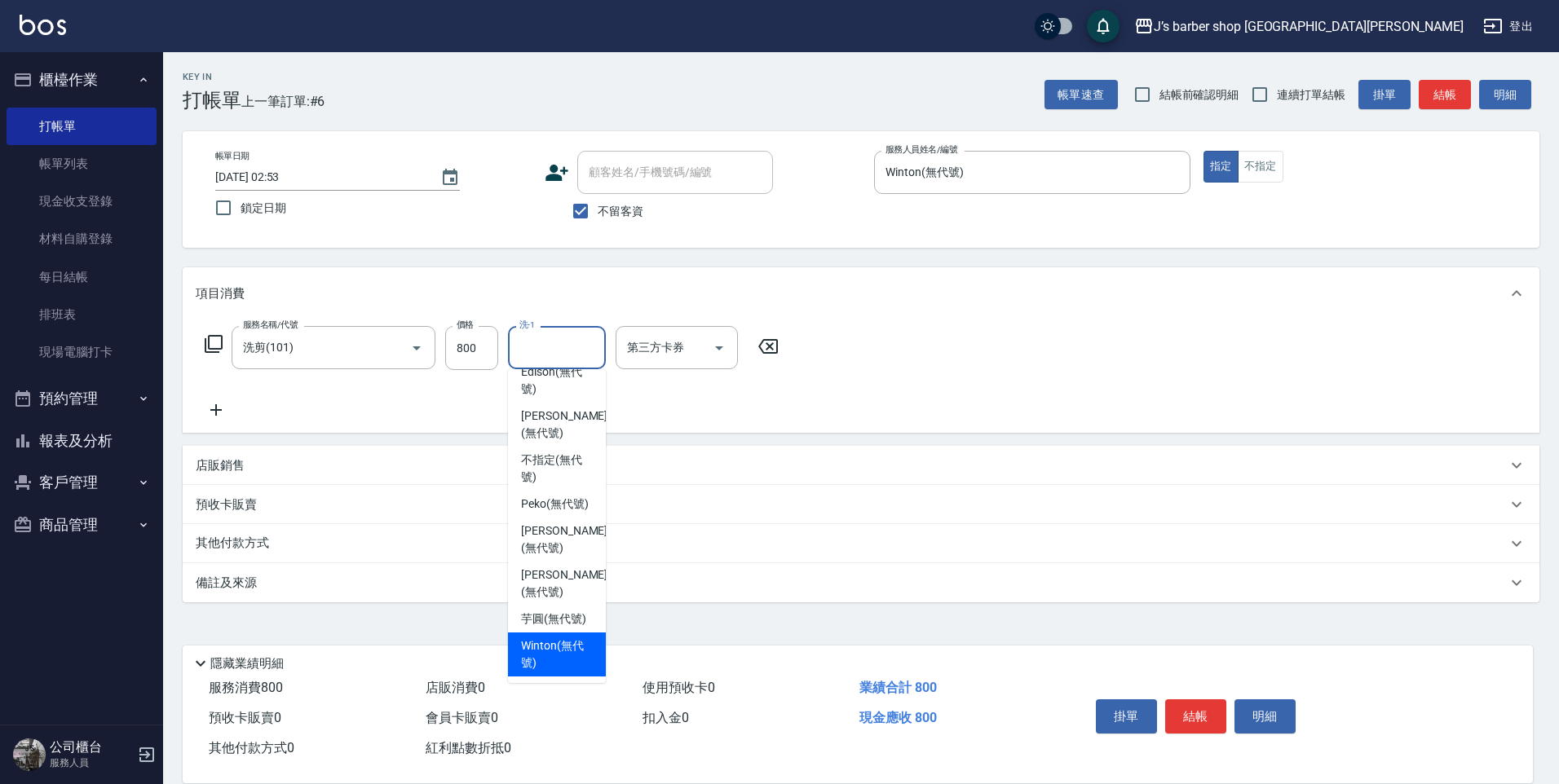
click at [554, 652] on span "Winton (無代號)" at bounding box center [557, 654] width 72 height 34
type input "Winton(無代號)"
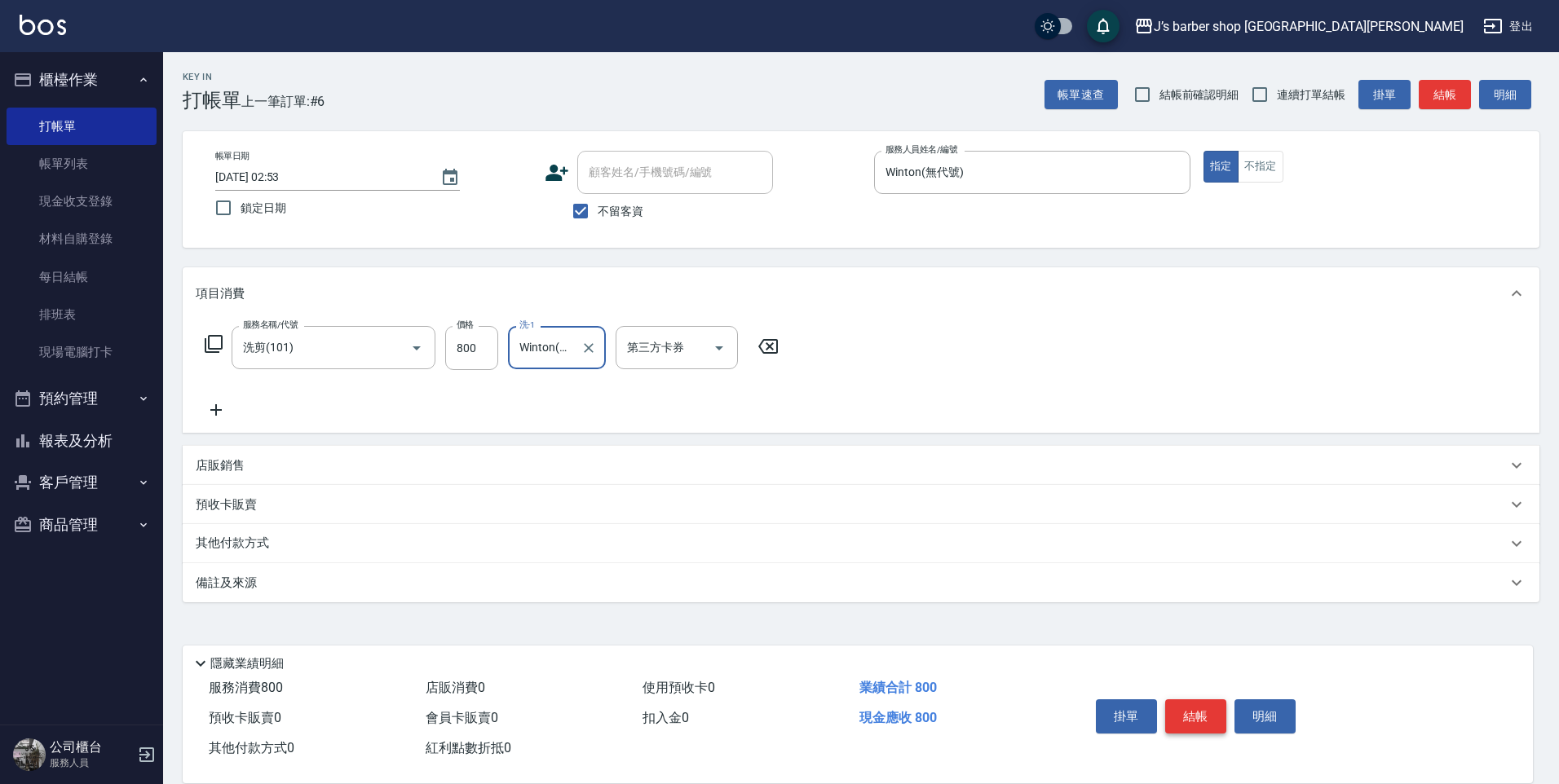
click at [1207, 704] on button "結帳" at bounding box center [1196, 716] width 61 height 34
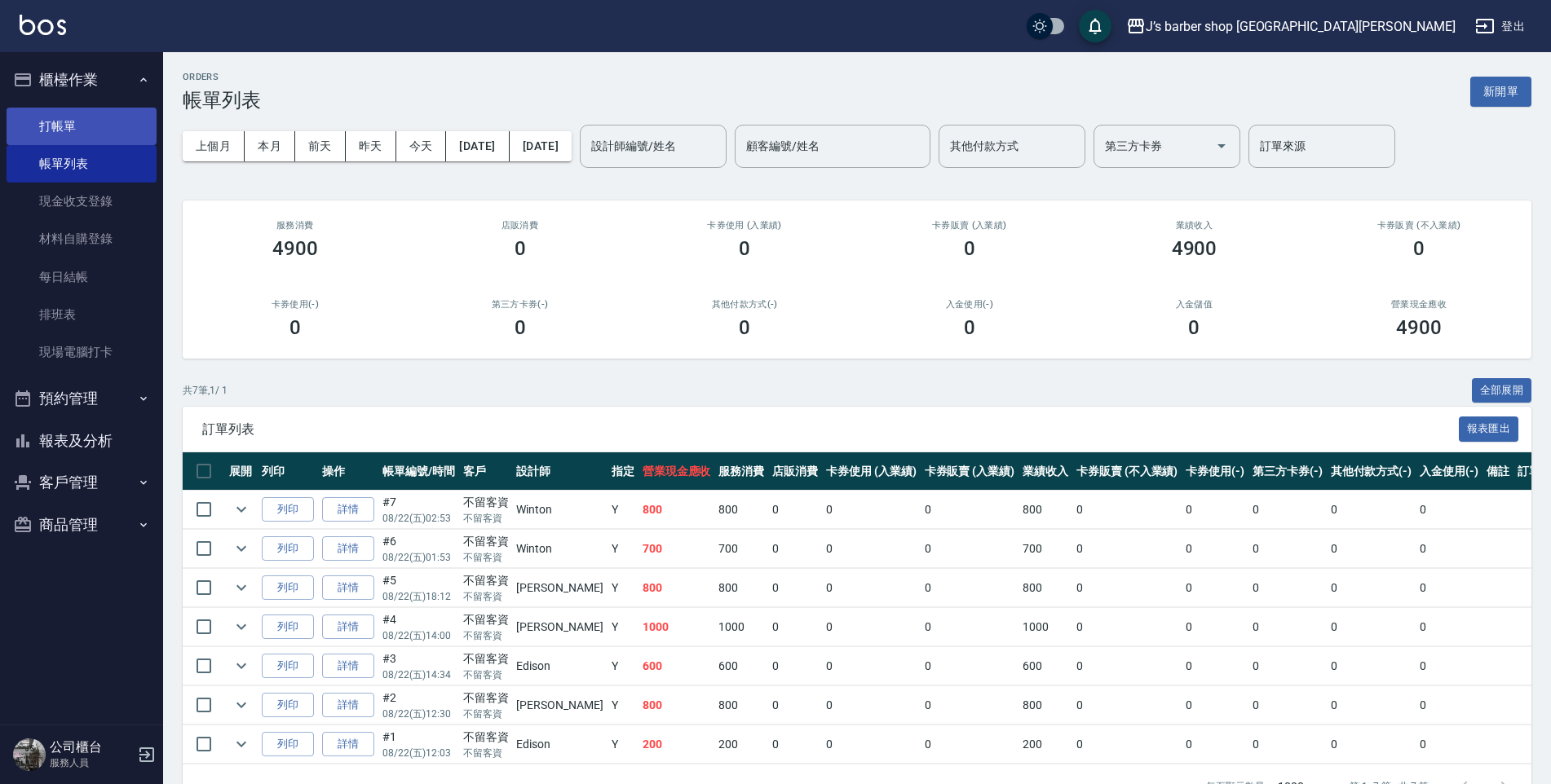
click at [83, 115] on link "打帳單" at bounding box center [81, 126] width 150 height 38
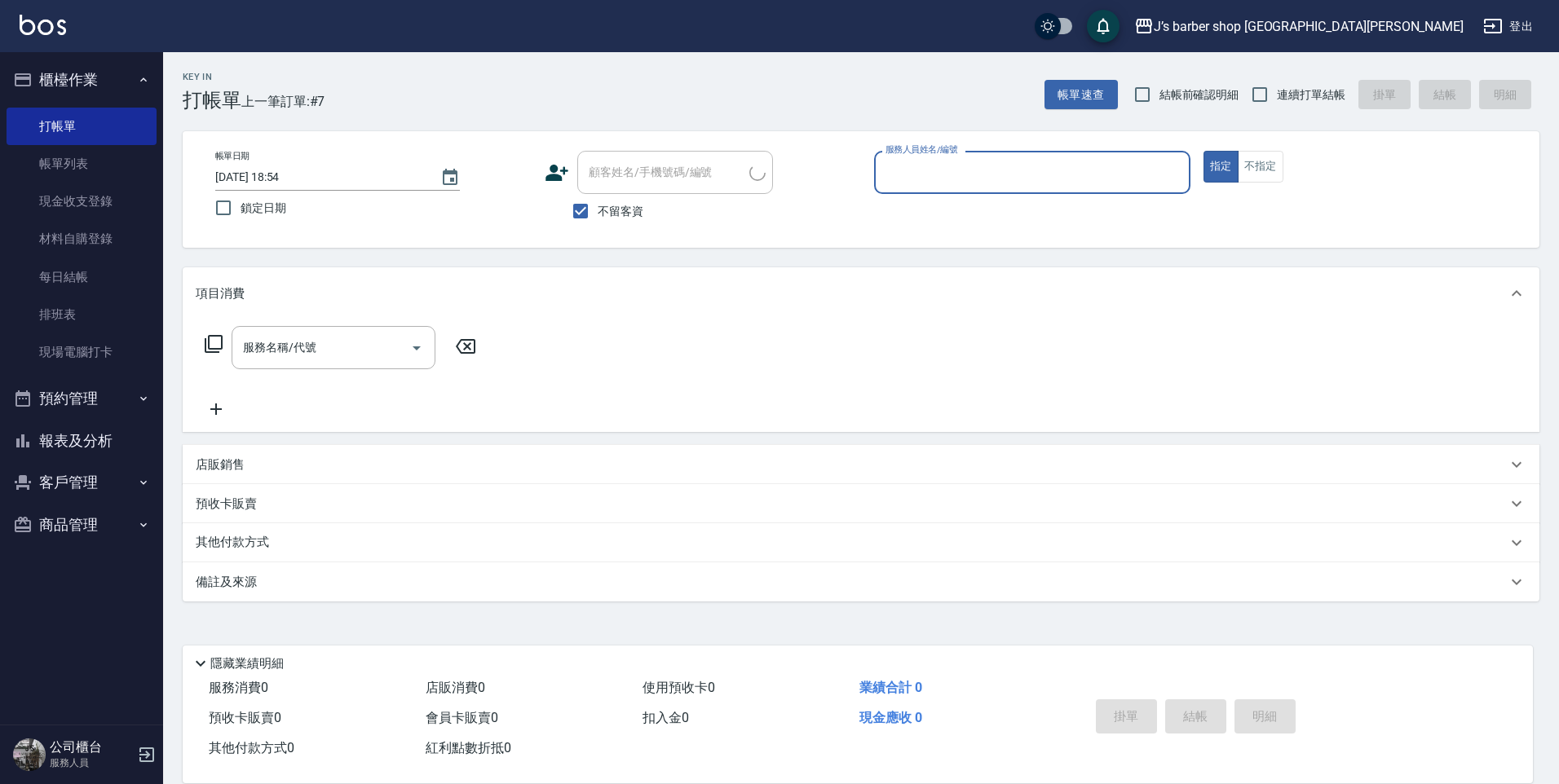
click at [287, 174] on input "2025/08/22 18:54" at bounding box center [319, 177] width 208 height 27
type input "2025/08/22 03:54"
click at [957, 185] on input "服務人員姓名/編號" at bounding box center [1031, 173] width 301 height 29
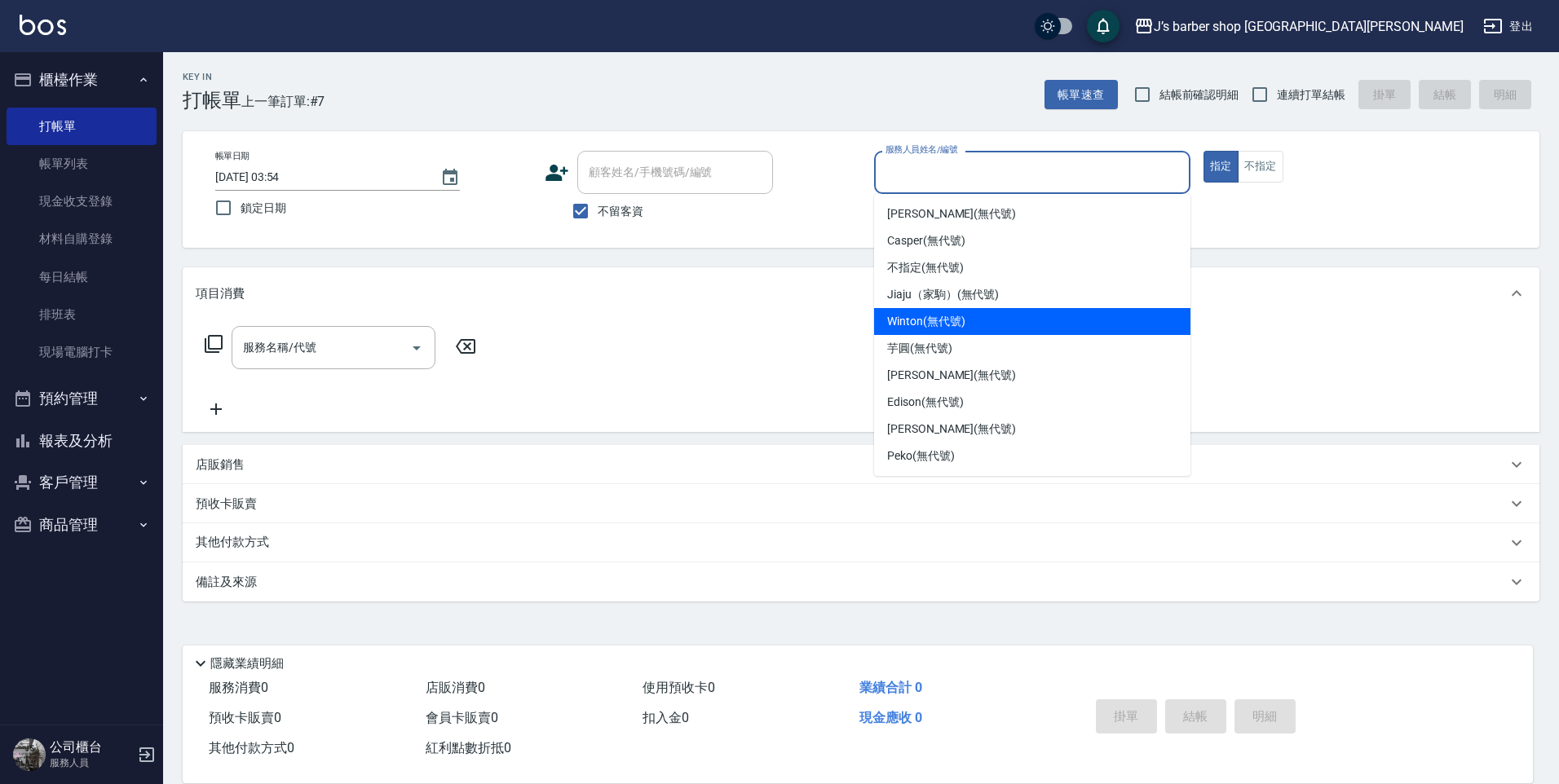
click at [947, 316] on span "Winton (無代號)" at bounding box center [926, 321] width 78 height 17
type input "Winton(無代號)"
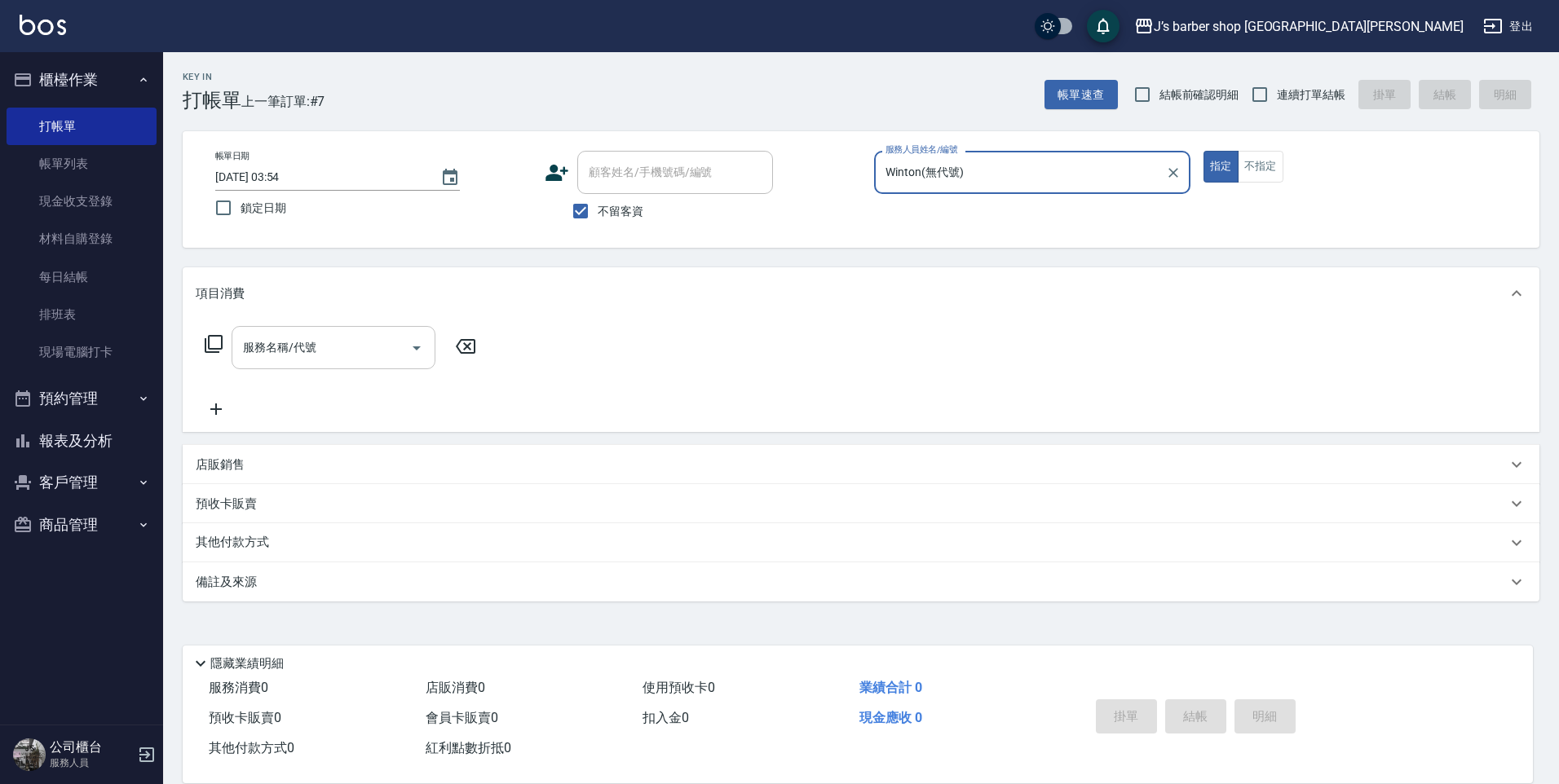
click at [328, 344] on input "服務名稱/代號" at bounding box center [321, 348] width 165 height 29
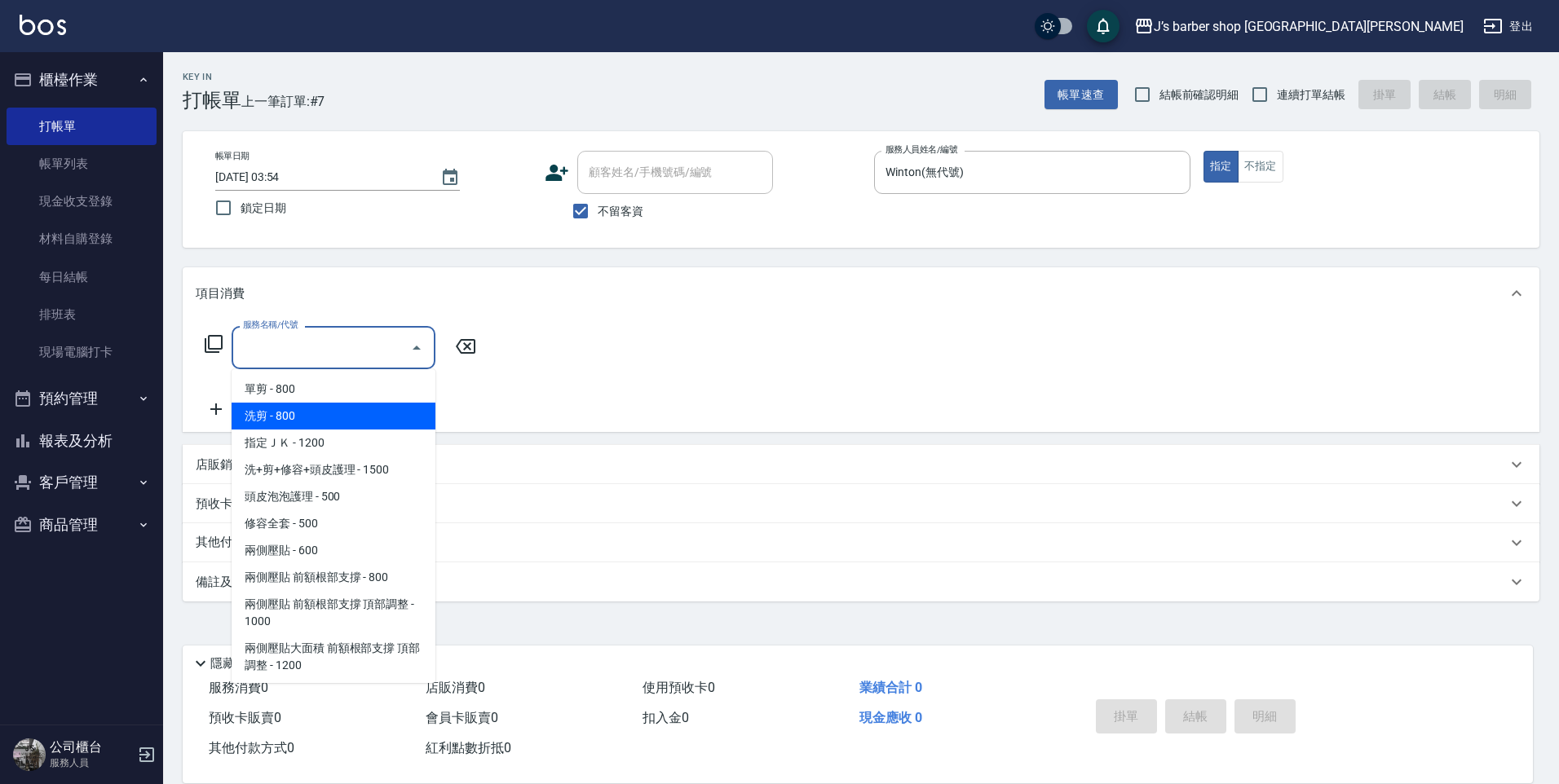
click at [328, 407] on span "洗剪 - 800" at bounding box center [334, 416] width 204 height 27
type input "洗剪(101)"
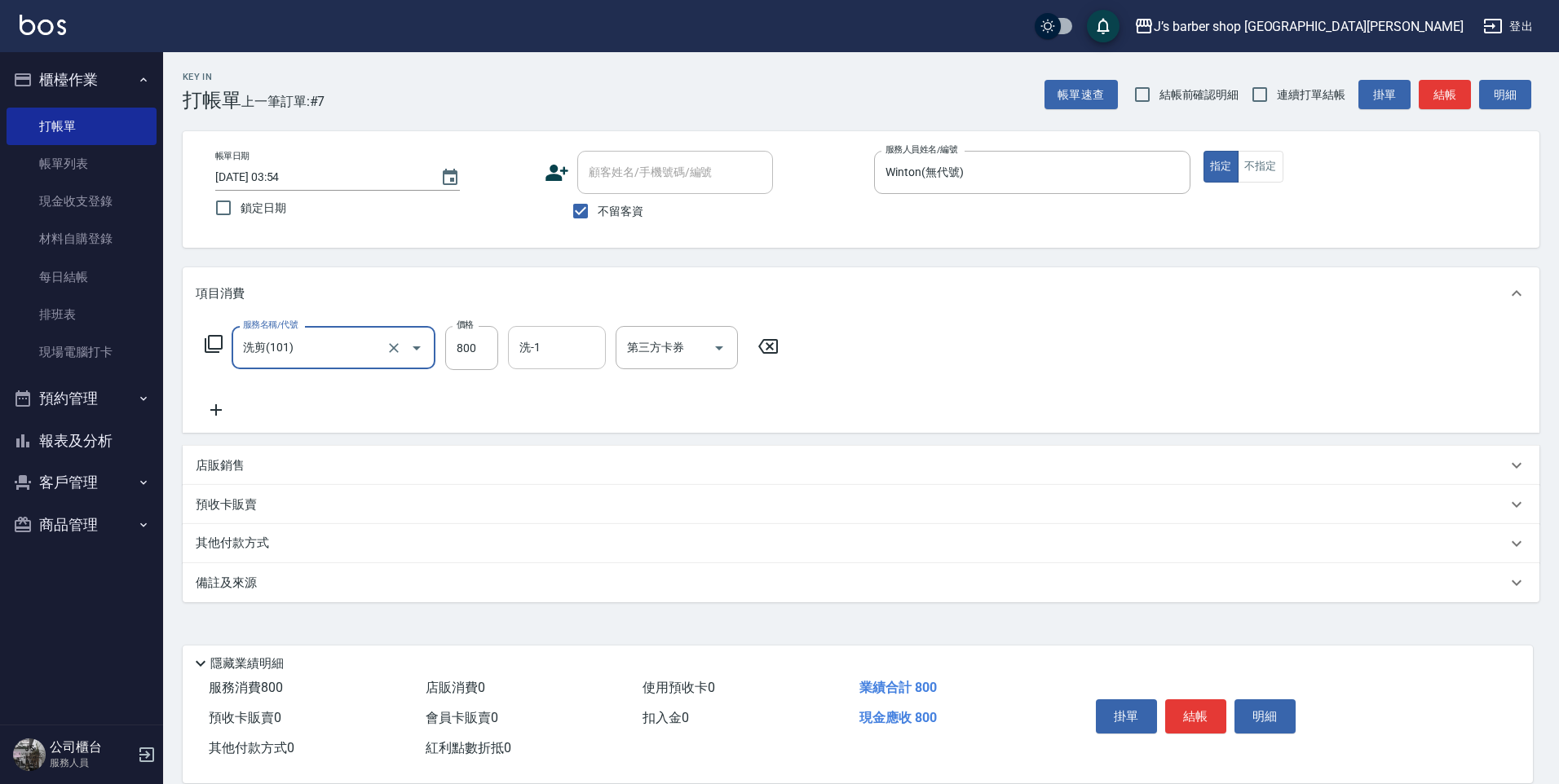
click at [563, 339] on input "洗-1" at bounding box center [556, 348] width 83 height 29
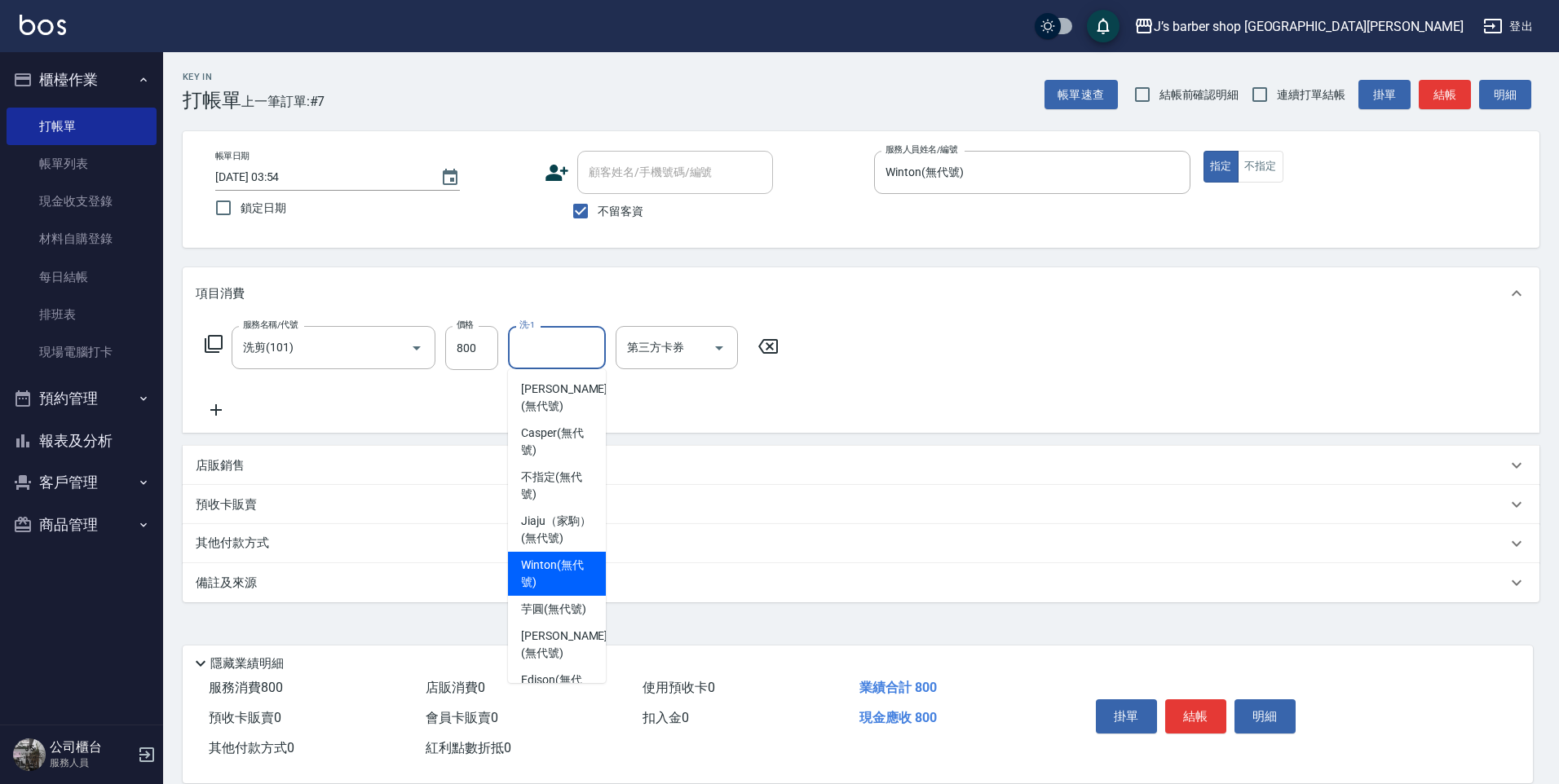
click at [558, 587] on span "Winton (無代號)" at bounding box center [557, 574] width 72 height 34
type input "Winton(無代號)"
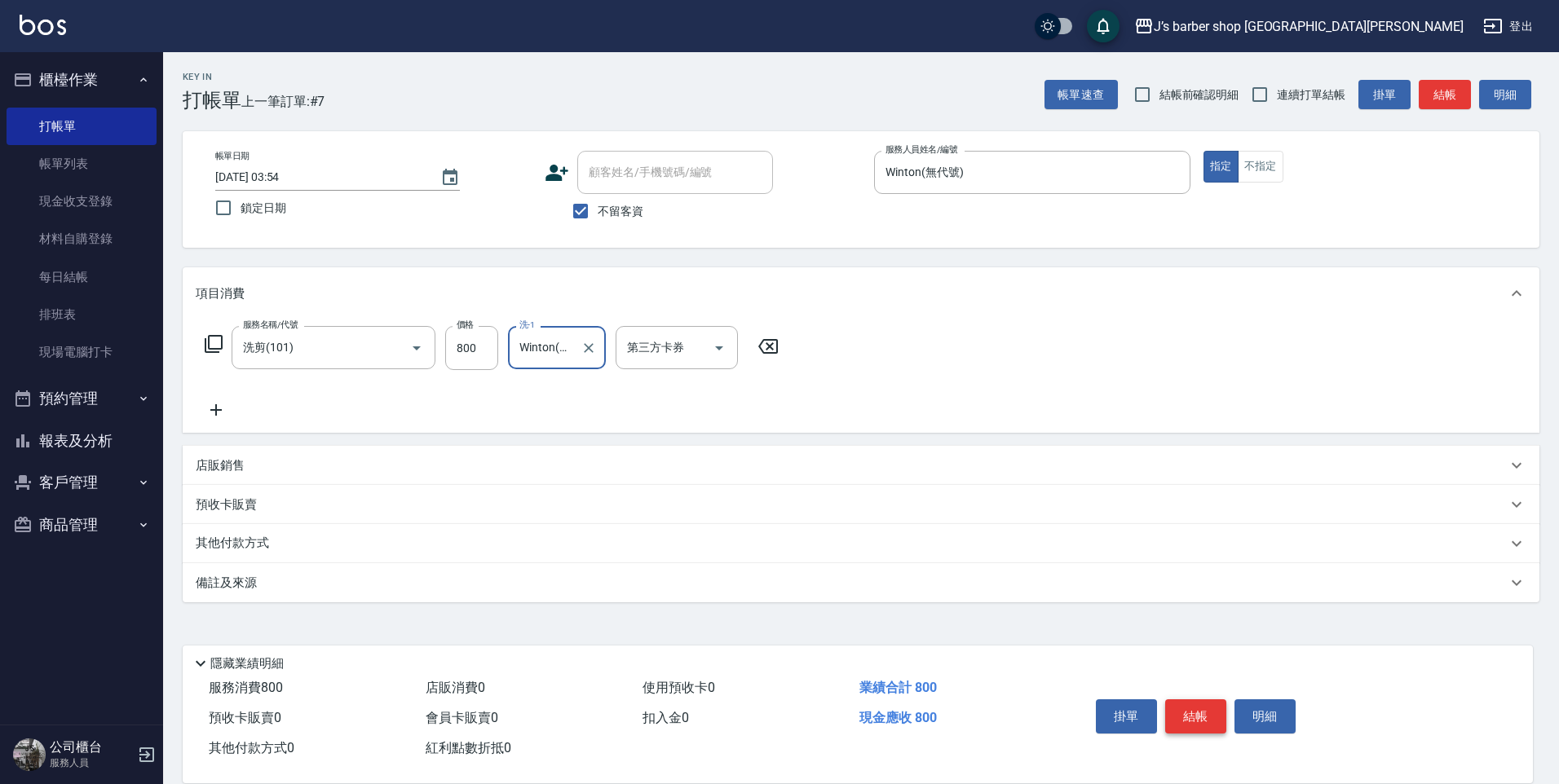
click at [1188, 706] on button "結帳" at bounding box center [1196, 716] width 61 height 34
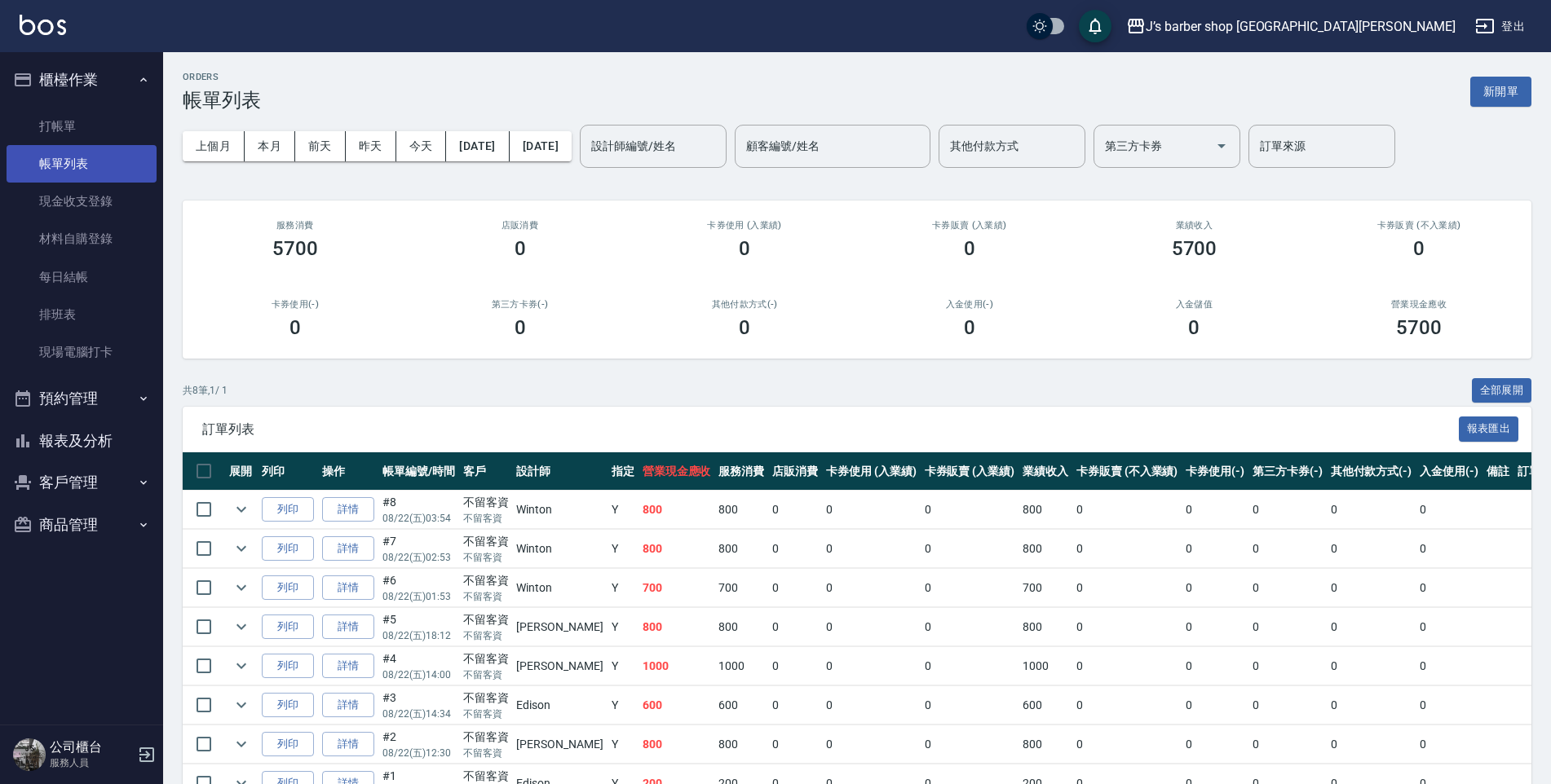
click at [94, 158] on link "帳單列表" at bounding box center [81, 164] width 150 height 38
click at [420, 140] on button "今天" at bounding box center [421, 147] width 51 height 30
click at [654, 138] on input "設計師編號/姓名" at bounding box center [653, 147] width 132 height 29
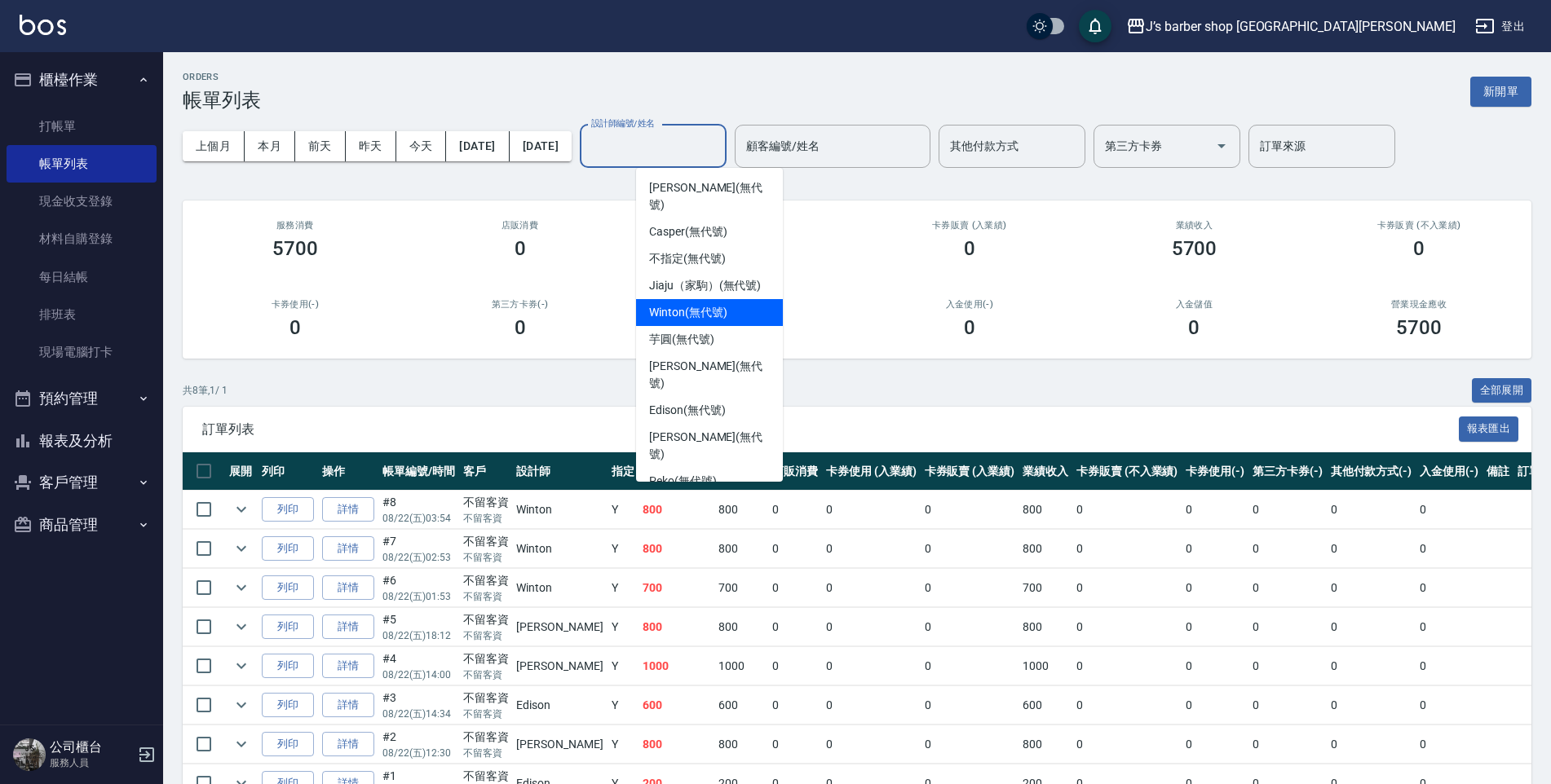
click at [691, 304] on span "Winton (無代號)" at bounding box center [688, 312] width 78 height 17
type input "Winton(無代號)"
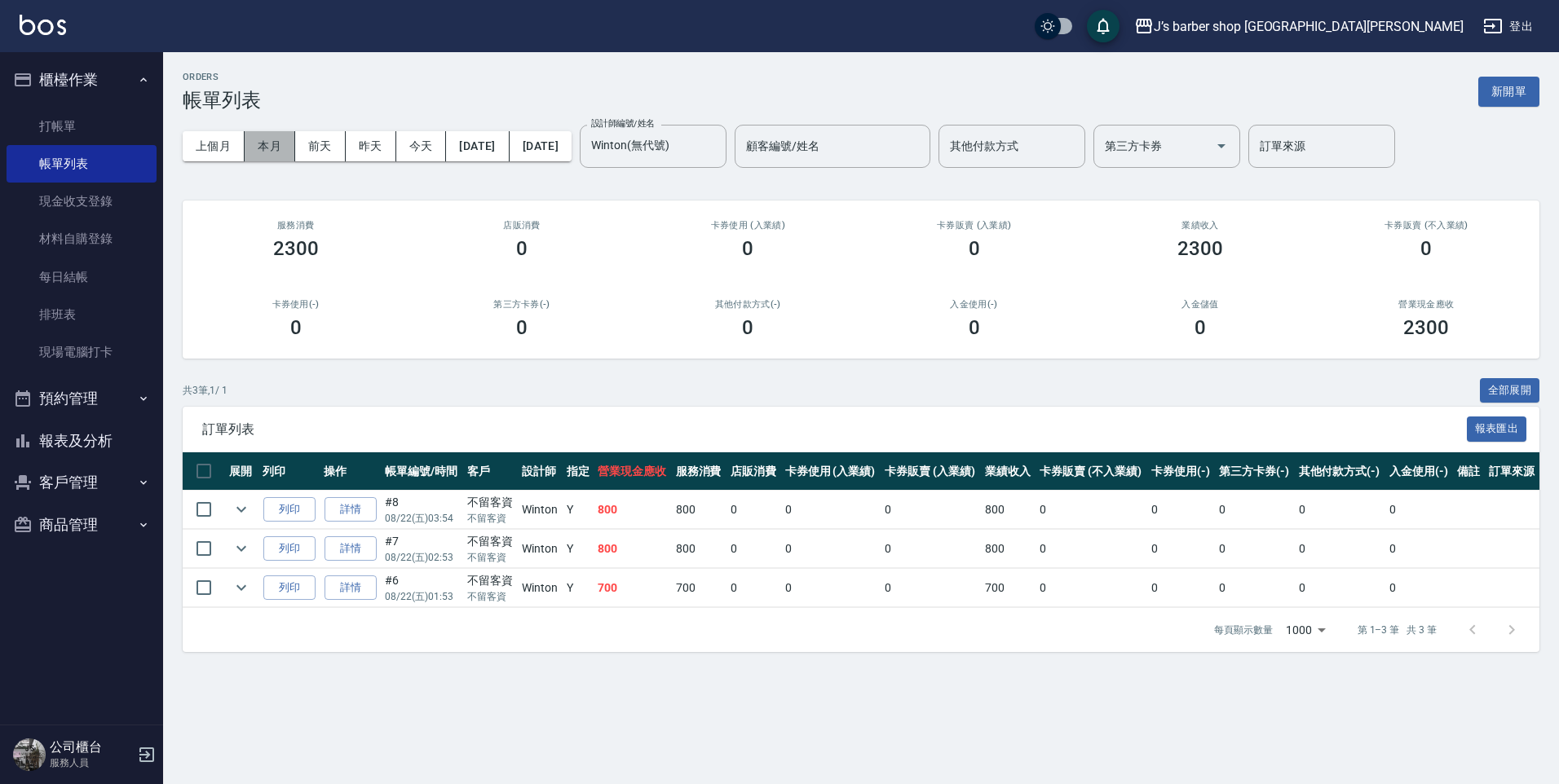
click at [261, 143] on button "本月" at bounding box center [269, 147] width 51 height 30
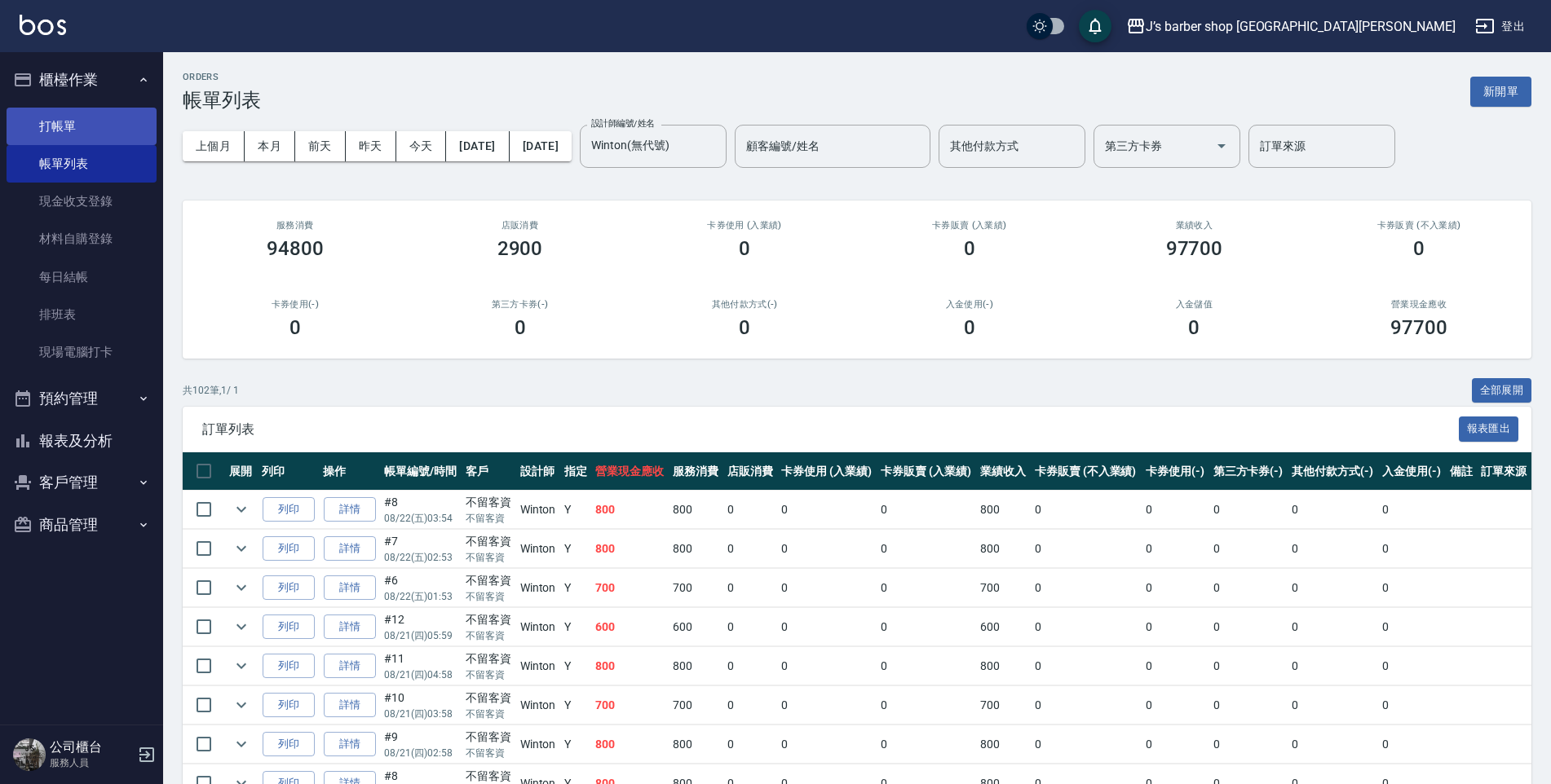
click at [106, 126] on link "打帳單" at bounding box center [81, 126] width 150 height 38
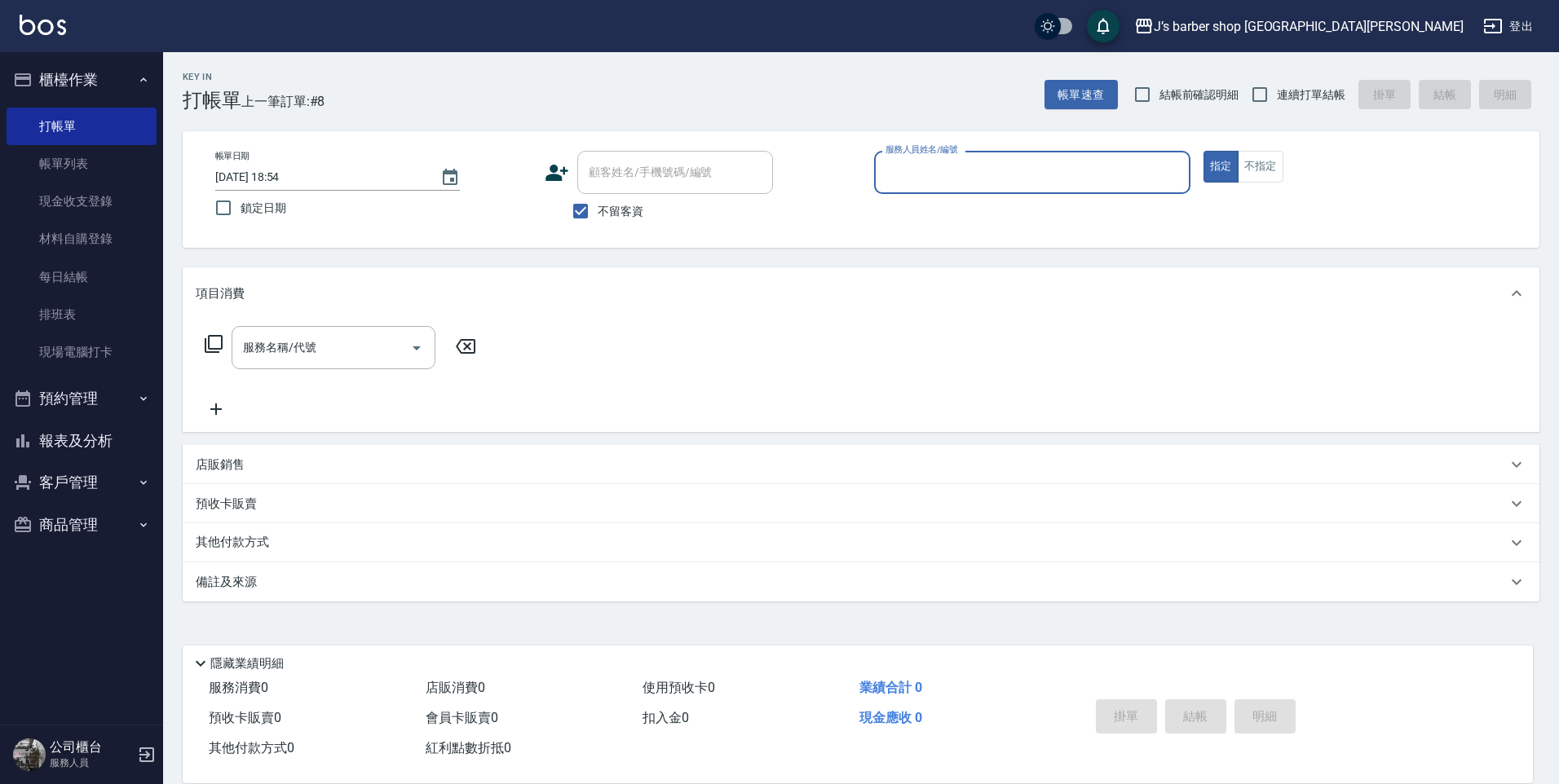
click at [282, 173] on input "2025/08/22 18:54" at bounding box center [319, 177] width 208 height 27
type input "2025/08/22 04:54"
click at [928, 167] on input "服務人員姓名/編號" at bounding box center [1031, 173] width 301 height 29
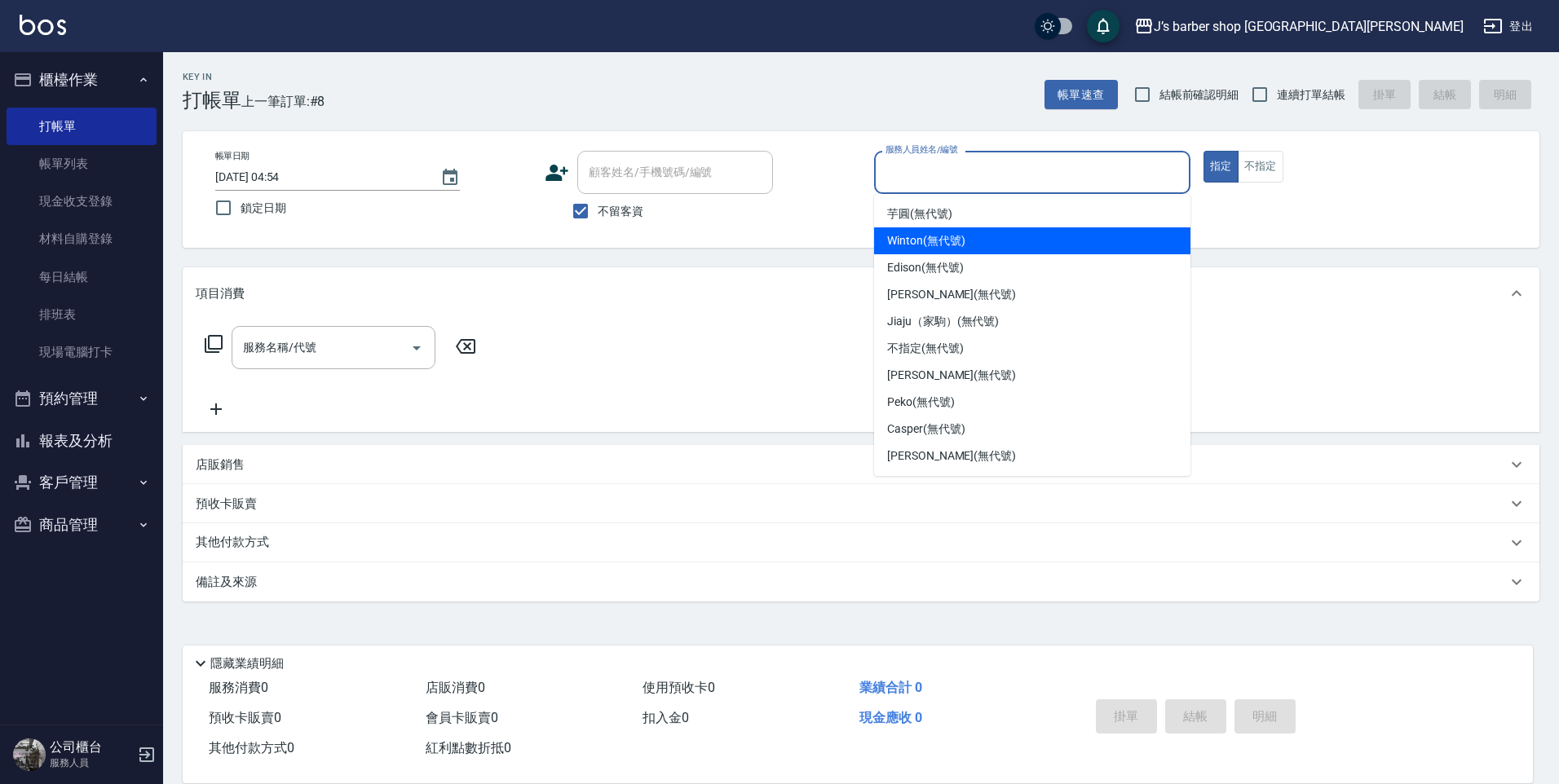
click at [900, 236] on span "Winton (無代號)" at bounding box center [926, 240] width 78 height 17
type input "Winton(無代號)"
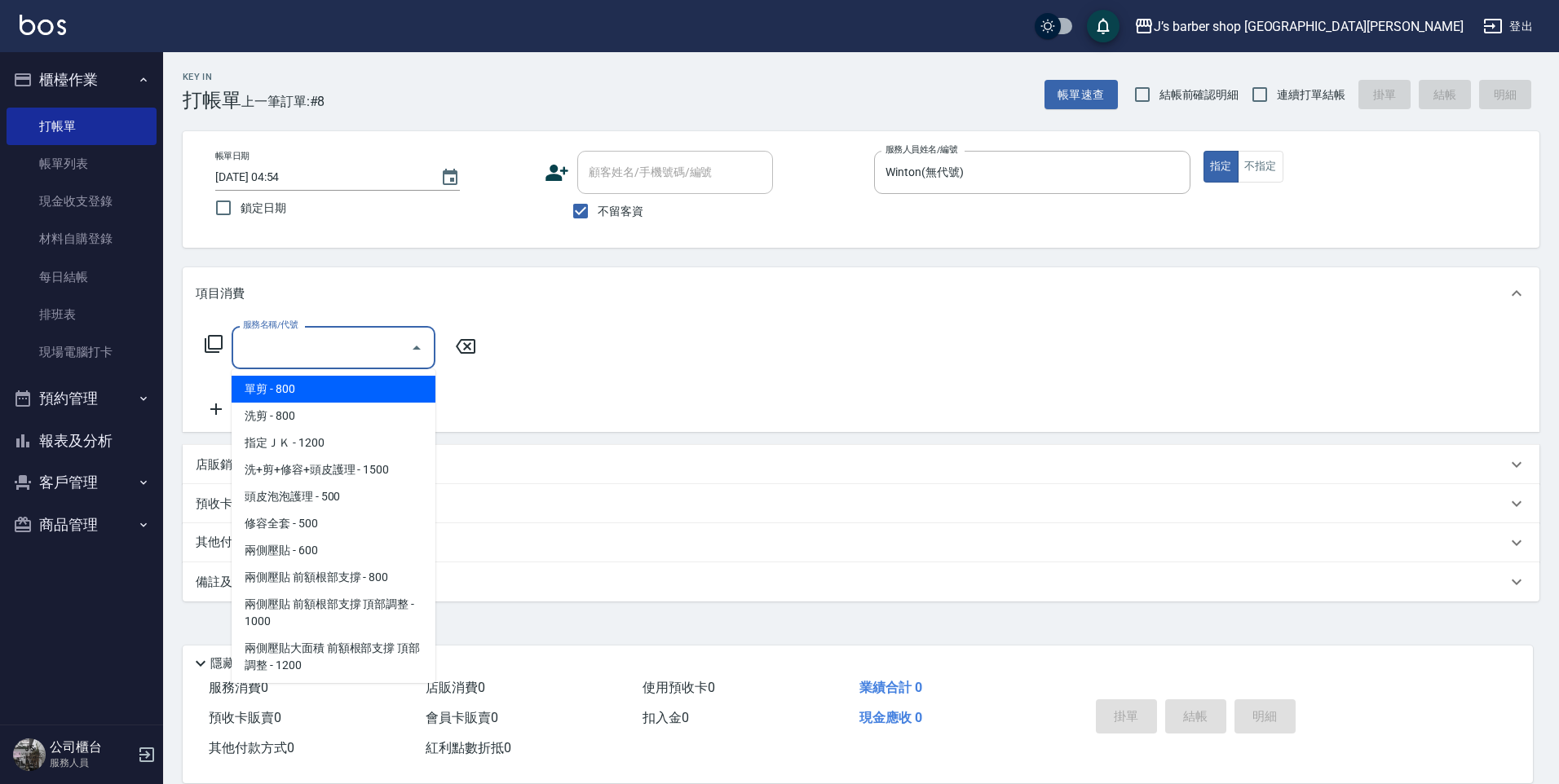
click at [371, 333] on input "服務名稱/代號" at bounding box center [321, 348] width 165 height 29
click at [352, 409] on span "洗剪 - 800" at bounding box center [334, 416] width 204 height 27
type input "洗剪(101)"
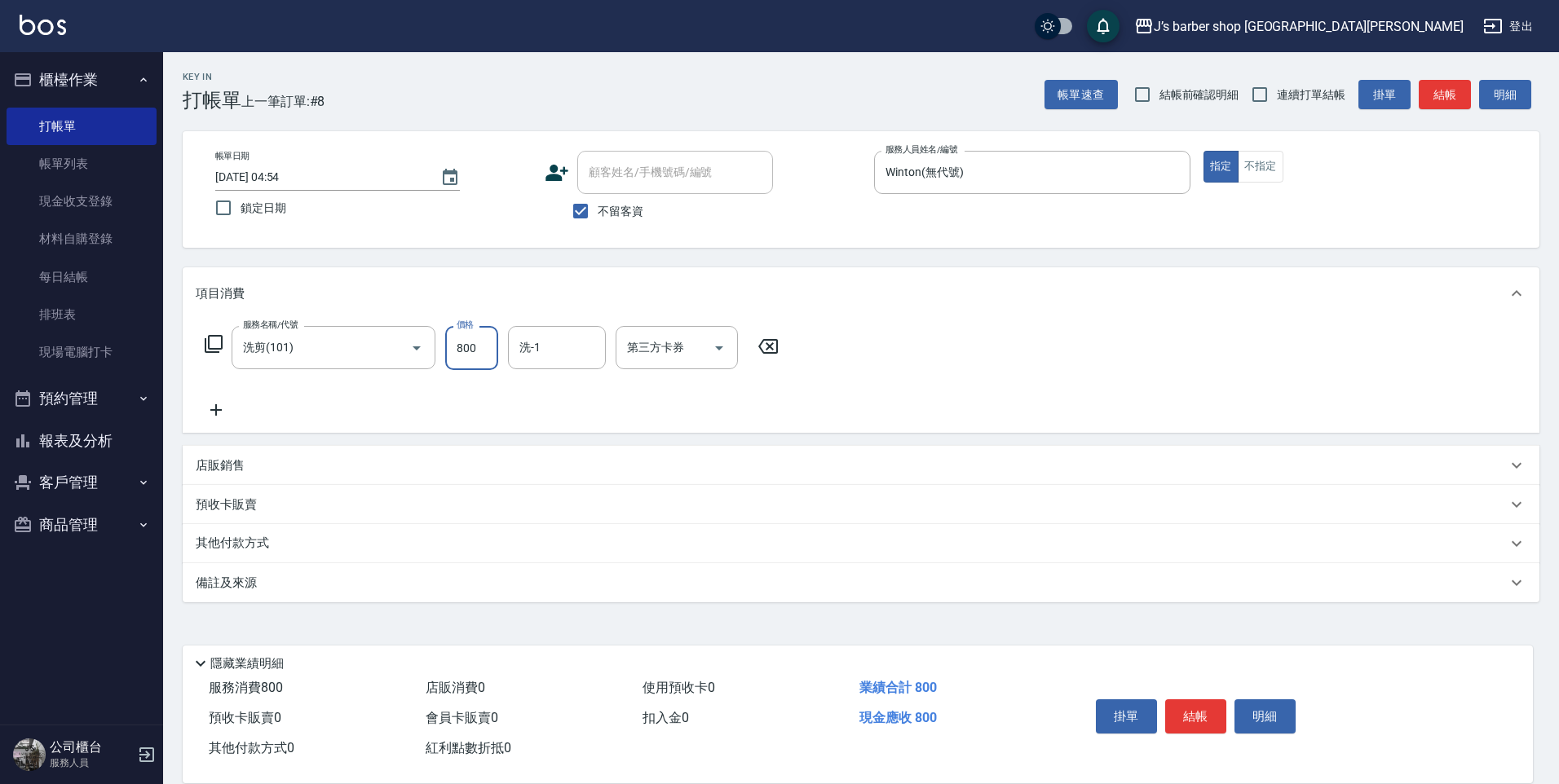
click at [486, 349] on input "800" at bounding box center [471, 348] width 53 height 44
type input "400"
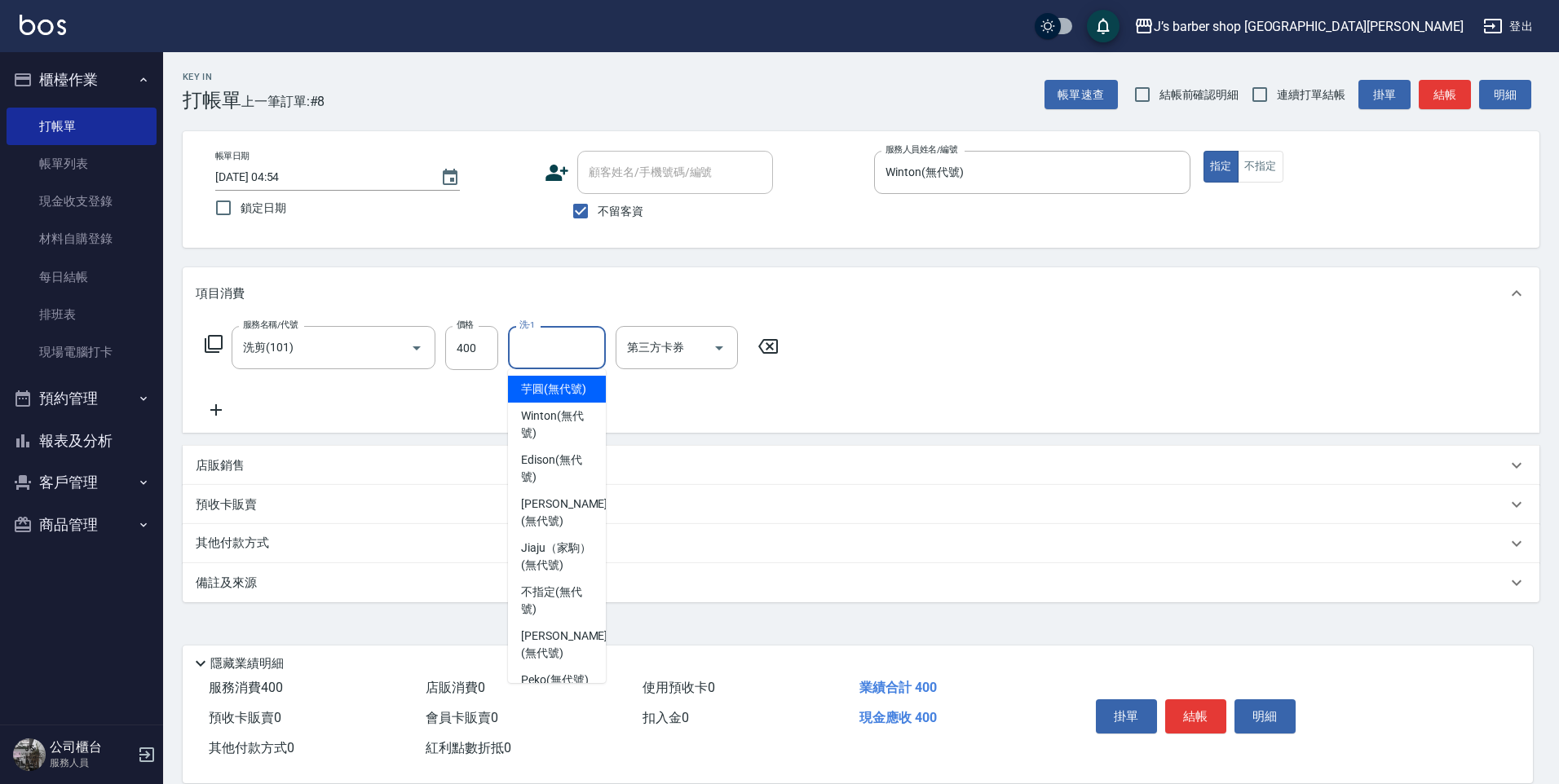
click at [557, 345] on input "洗-1" at bounding box center [556, 348] width 83 height 29
click at [561, 438] on span "Winton (無代號)" at bounding box center [557, 425] width 72 height 34
type input "Winton(無代號)"
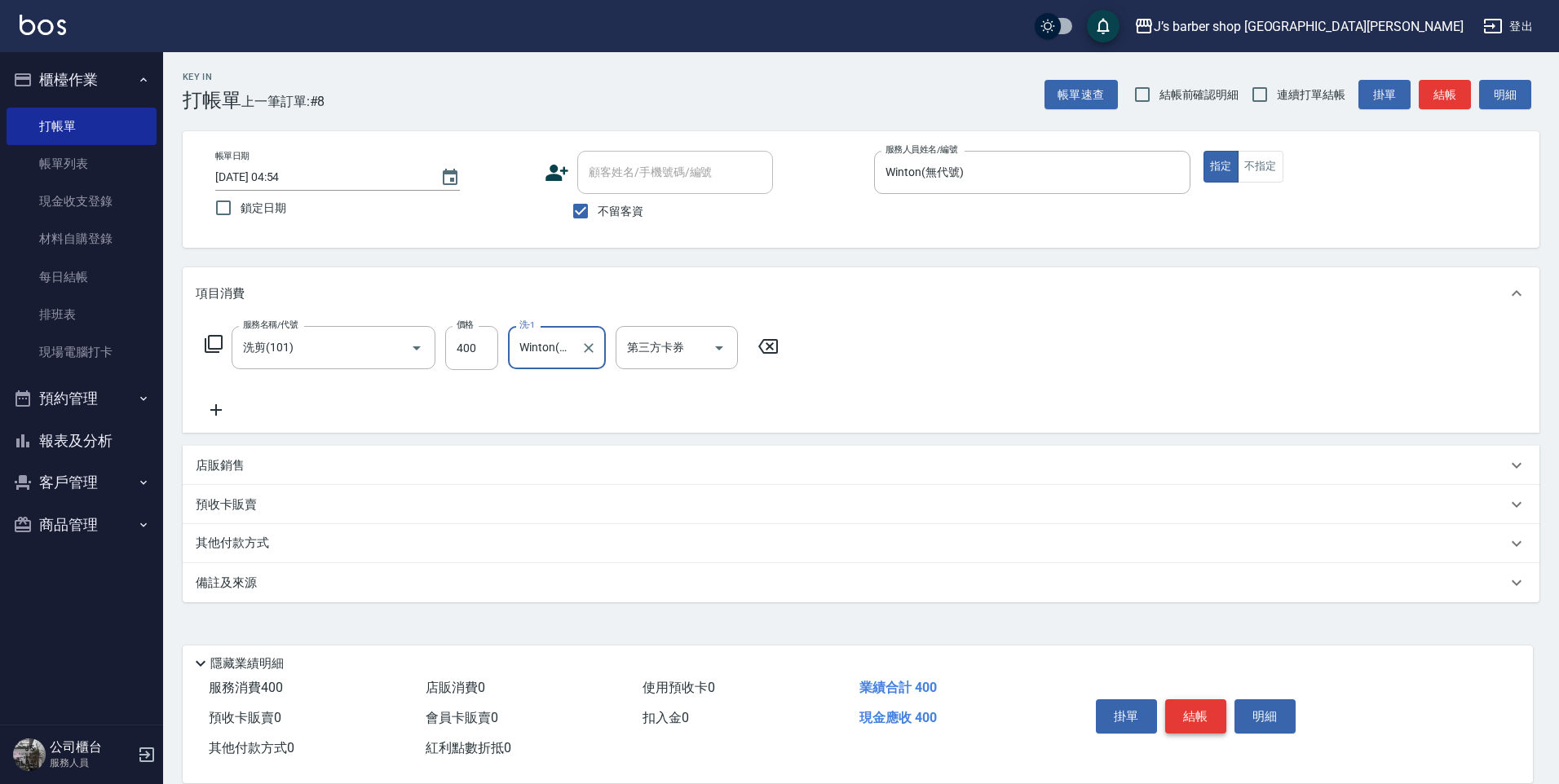
click at [1180, 699] on button "結帳" at bounding box center [1196, 716] width 61 height 34
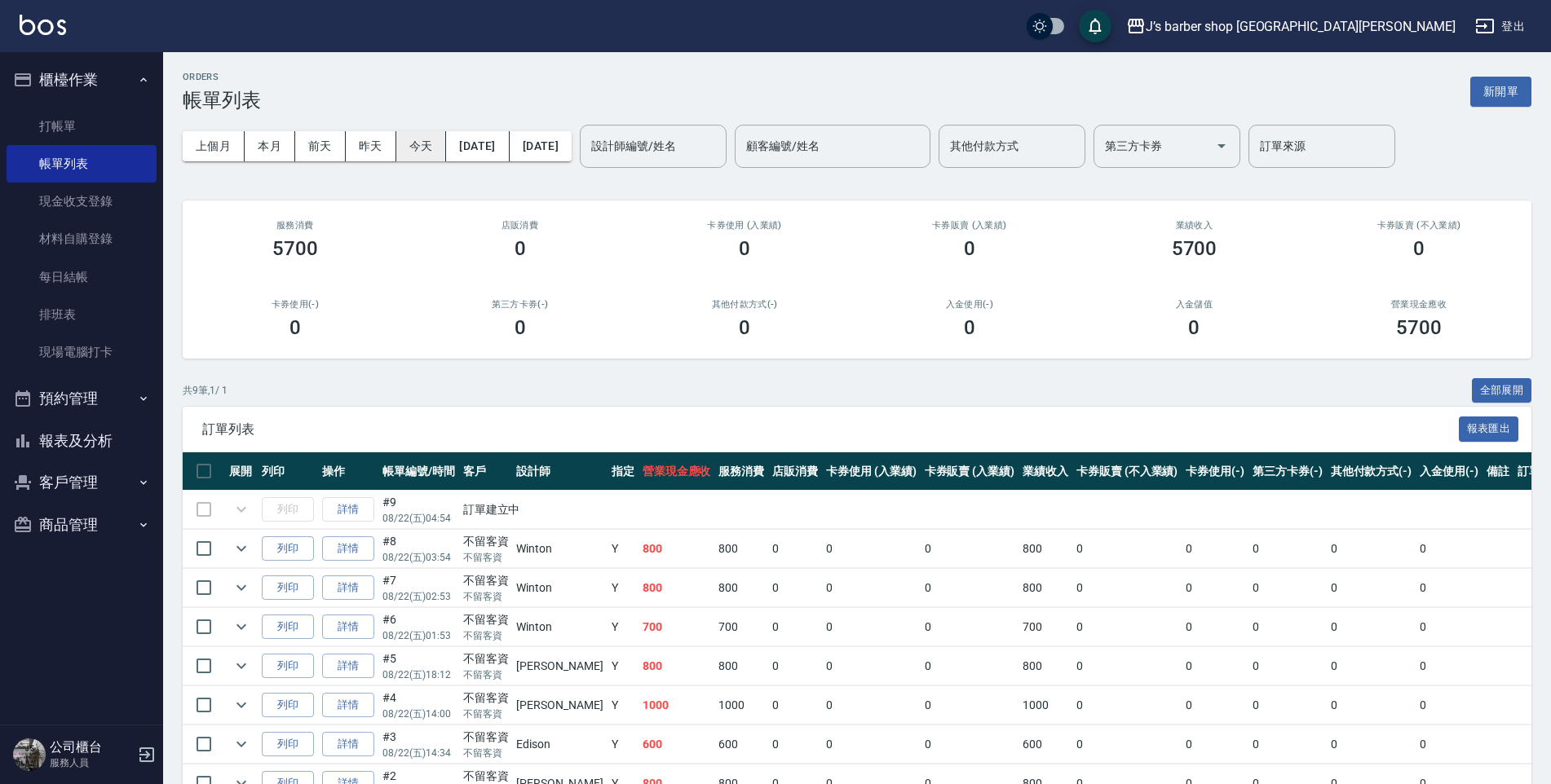
click at [432, 154] on button "今天" at bounding box center [421, 147] width 51 height 30
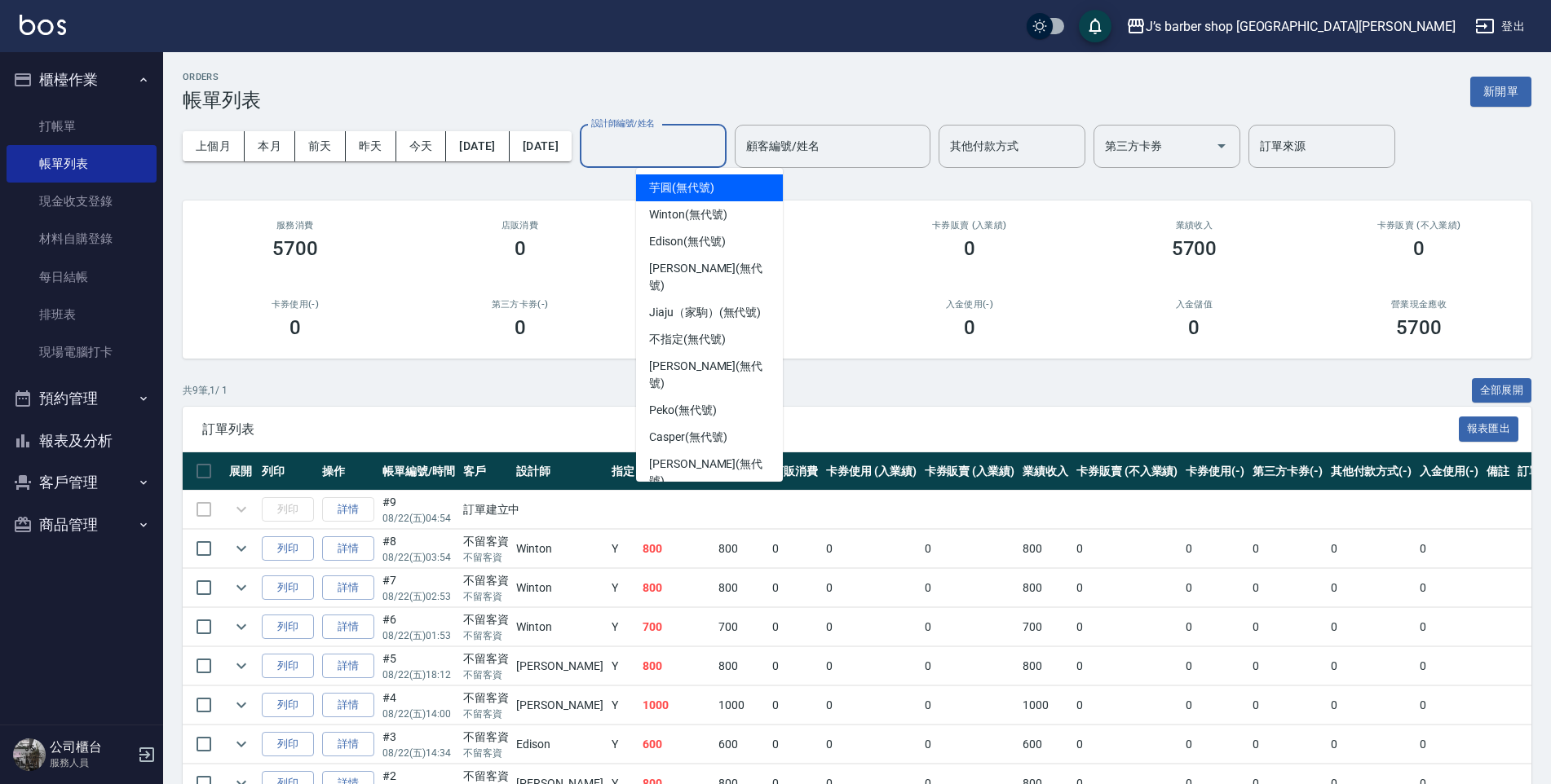
click at [694, 144] on input "設計師編號/姓名" at bounding box center [653, 147] width 132 height 29
click at [693, 207] on span "Winton (無代號)" at bounding box center [688, 215] width 78 height 17
type input "Winton(無代號)"
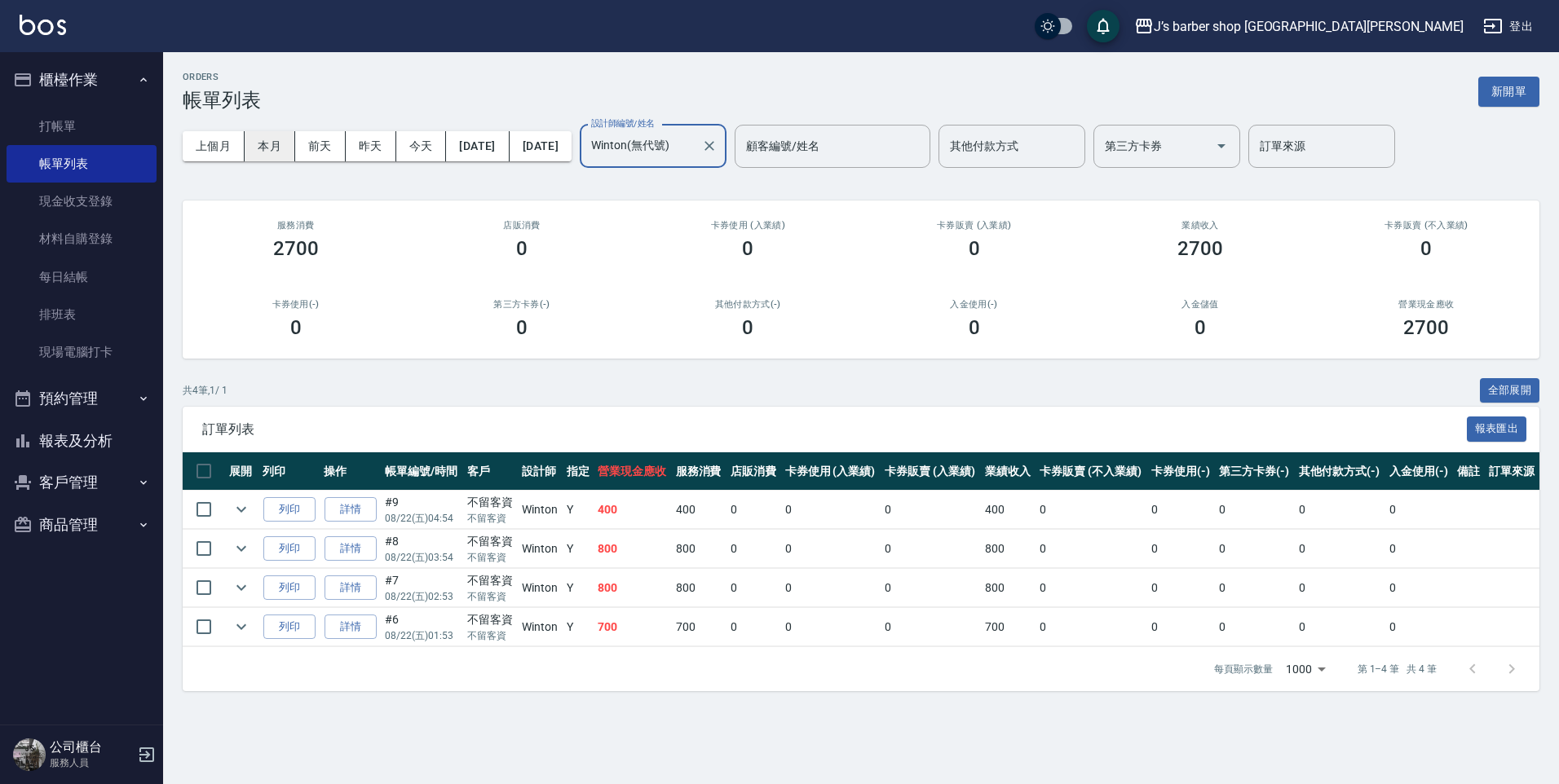
click at [274, 145] on button "本月" at bounding box center [269, 147] width 51 height 30
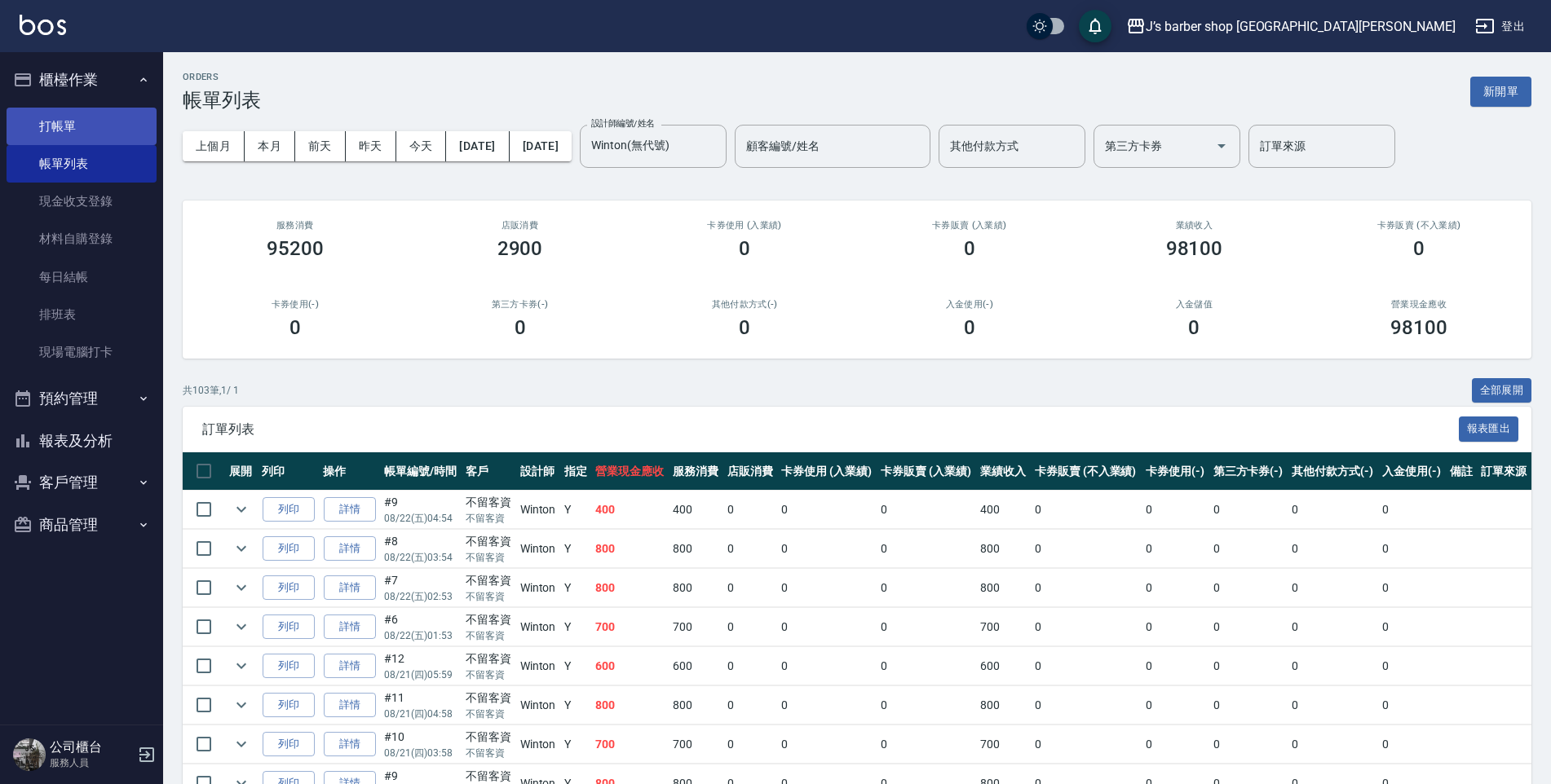
click at [106, 132] on link "打帳單" at bounding box center [81, 126] width 150 height 38
